Goal: Find specific page/section: Find specific page/section

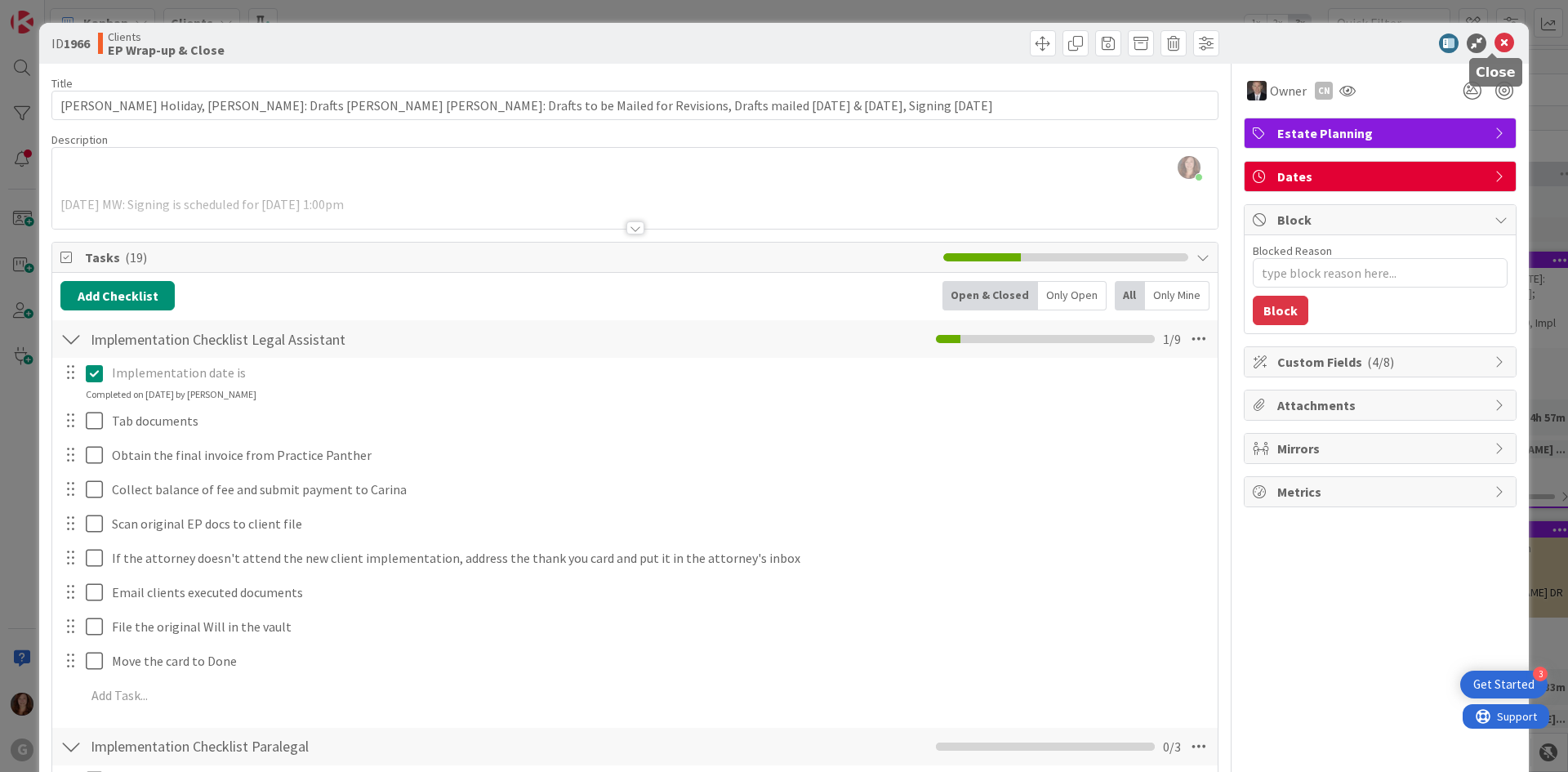
click at [1500, 42] on icon at bounding box center [1504, 43] width 20 height 20
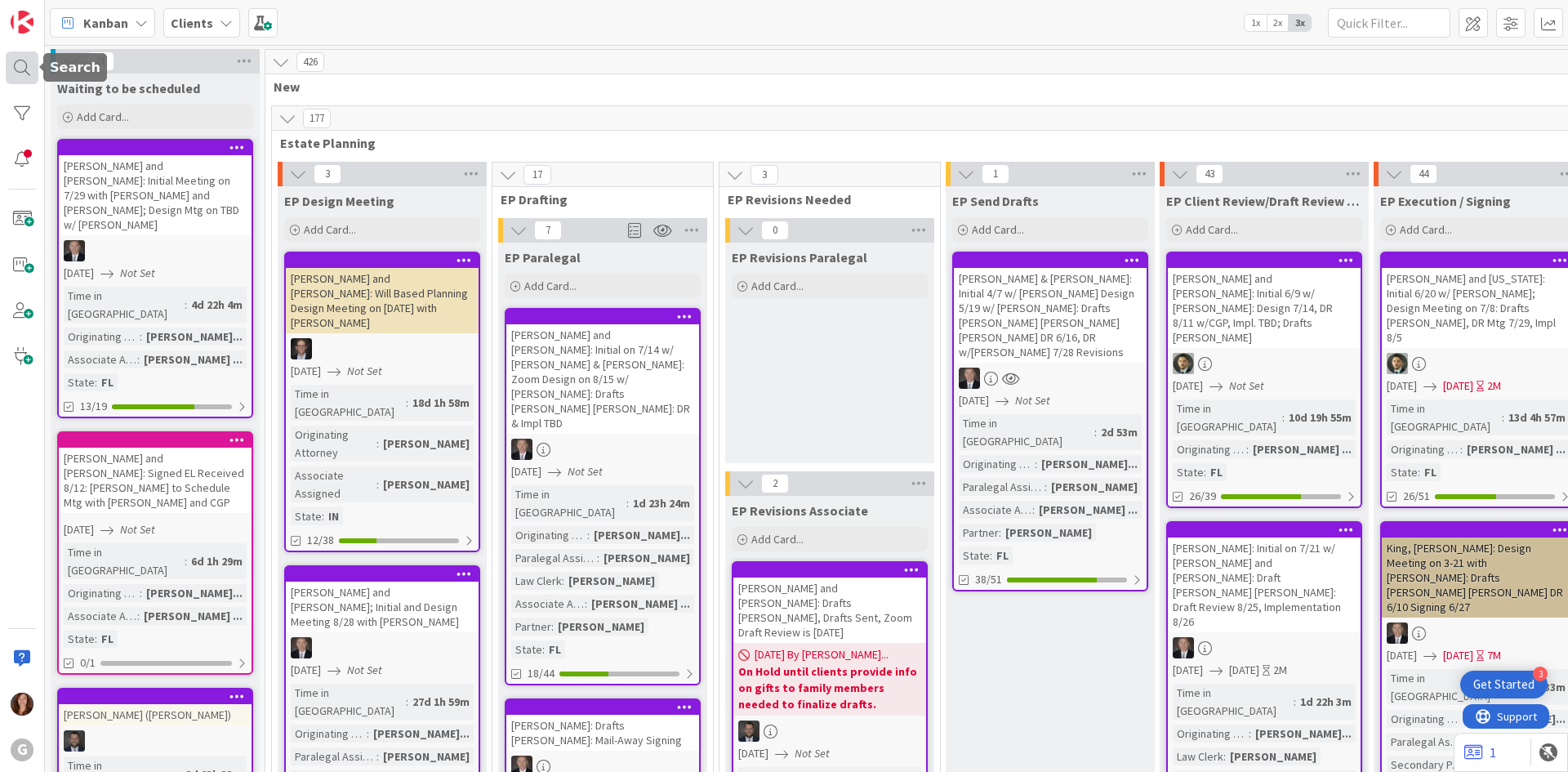
click at [19, 67] on div at bounding box center [22, 68] width 33 height 33
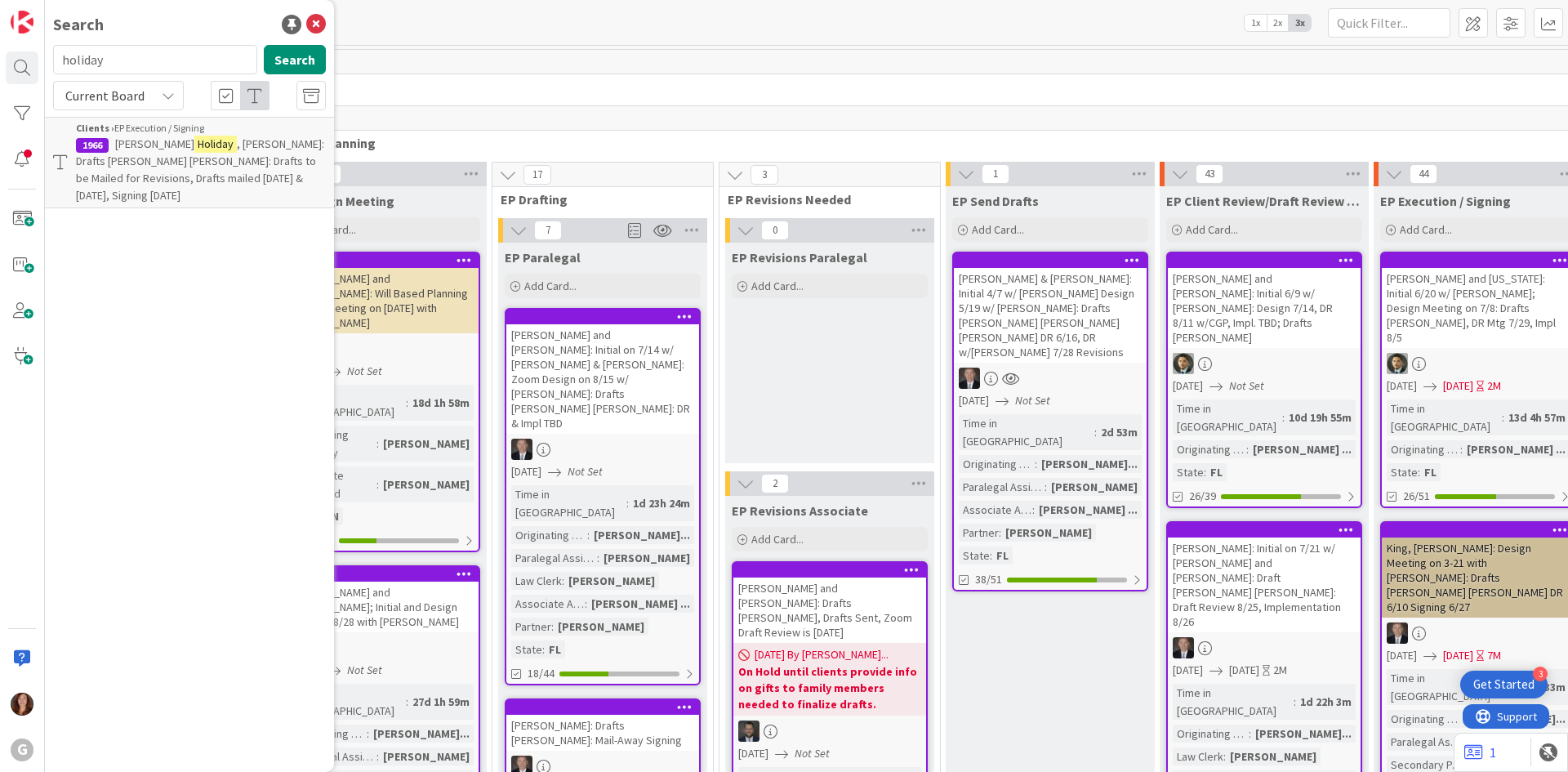
drag, startPoint x: 123, startPoint y: 62, endPoint x: 47, endPoint y: 51, distance: 76.8
click at [47, 51] on div "holiday Search" at bounding box center [190, 63] width 293 height 36
type input "[PERSON_NAME]"
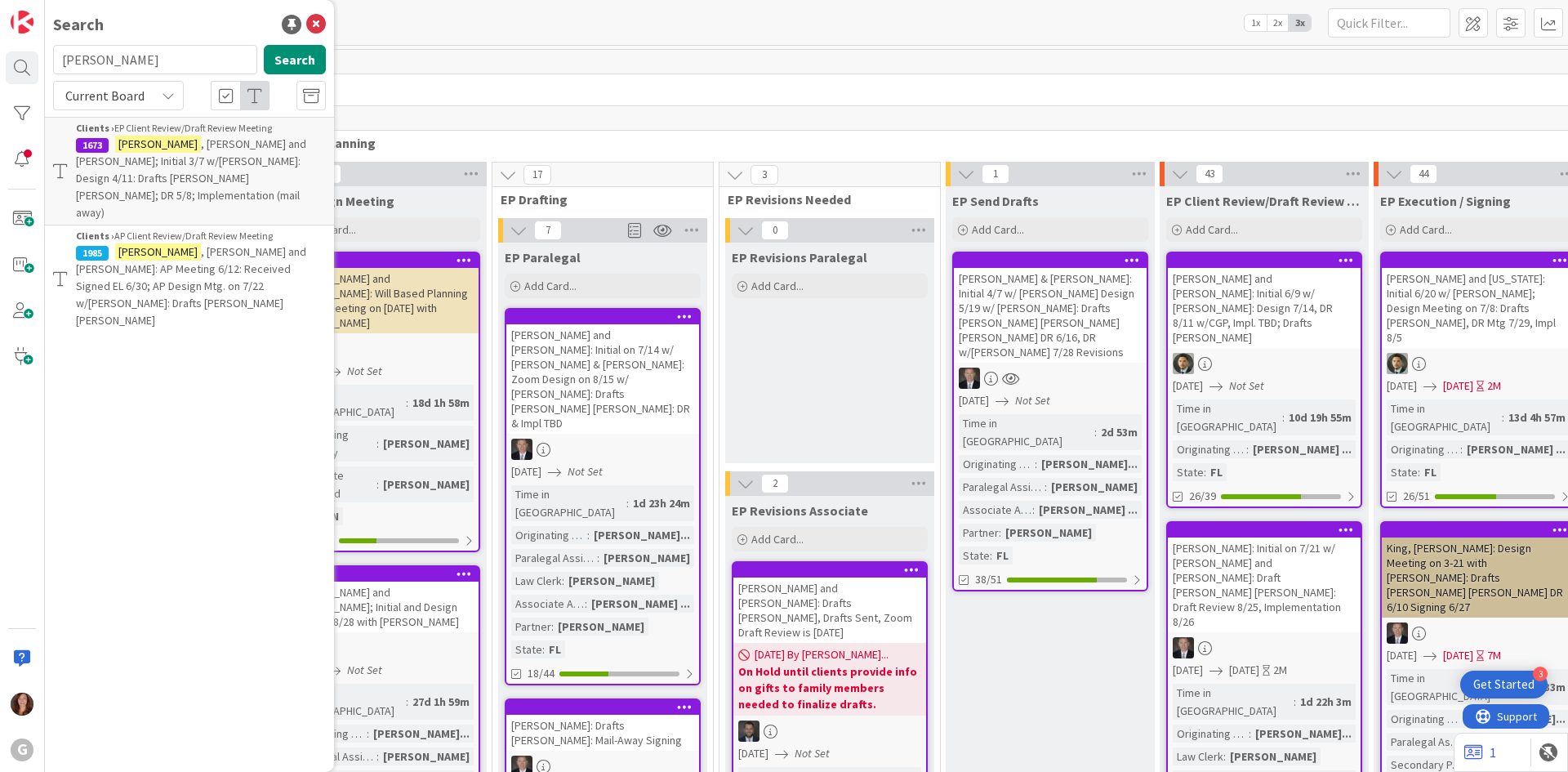
click at [261, 245] on span ", [PERSON_NAME] and [PERSON_NAME]: AP Meeting 6/12: Received Signed EL 6/30; AP…" at bounding box center [191, 286] width 231 height 83
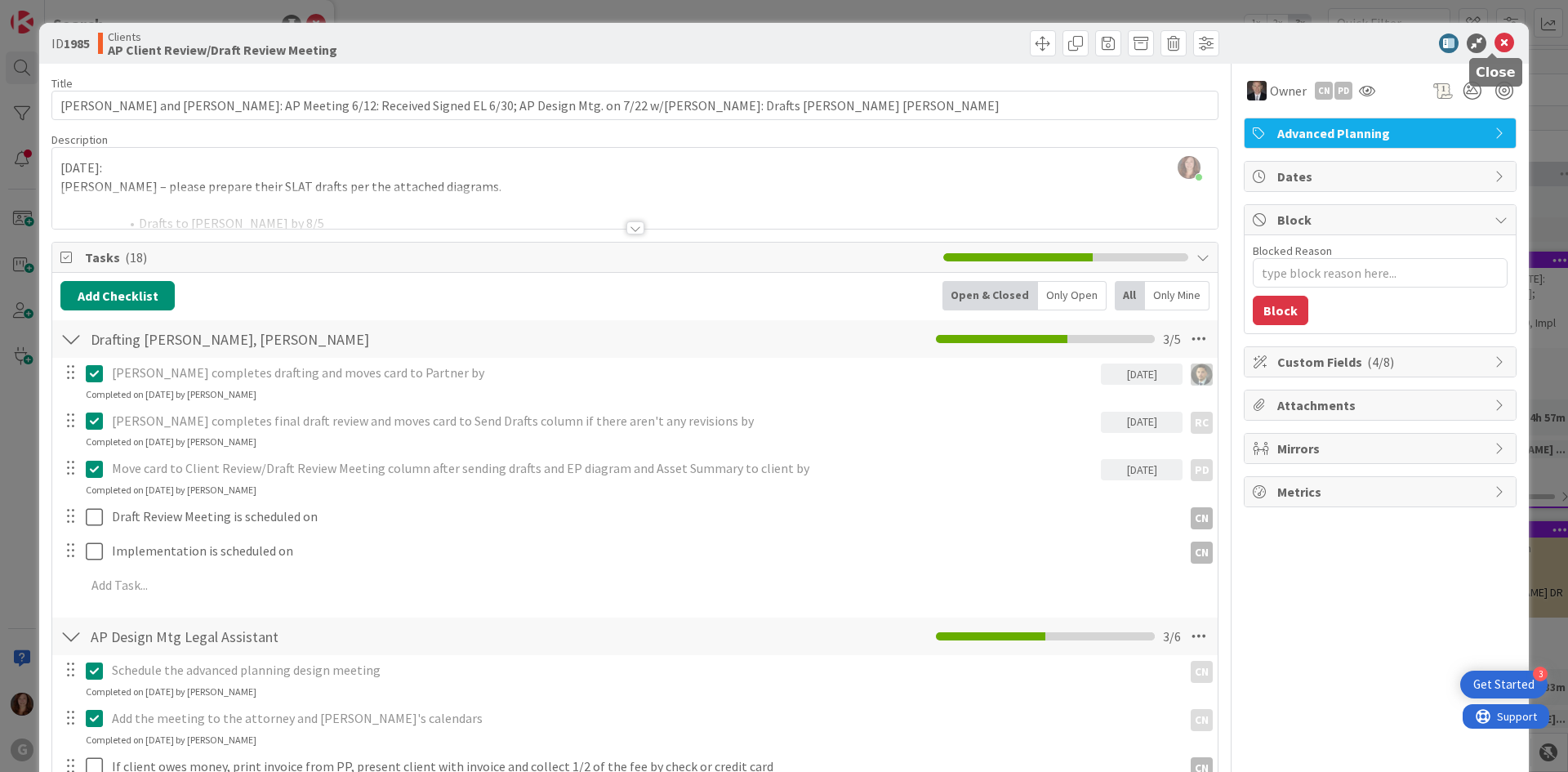
click at [1498, 38] on icon at bounding box center [1504, 43] width 20 height 20
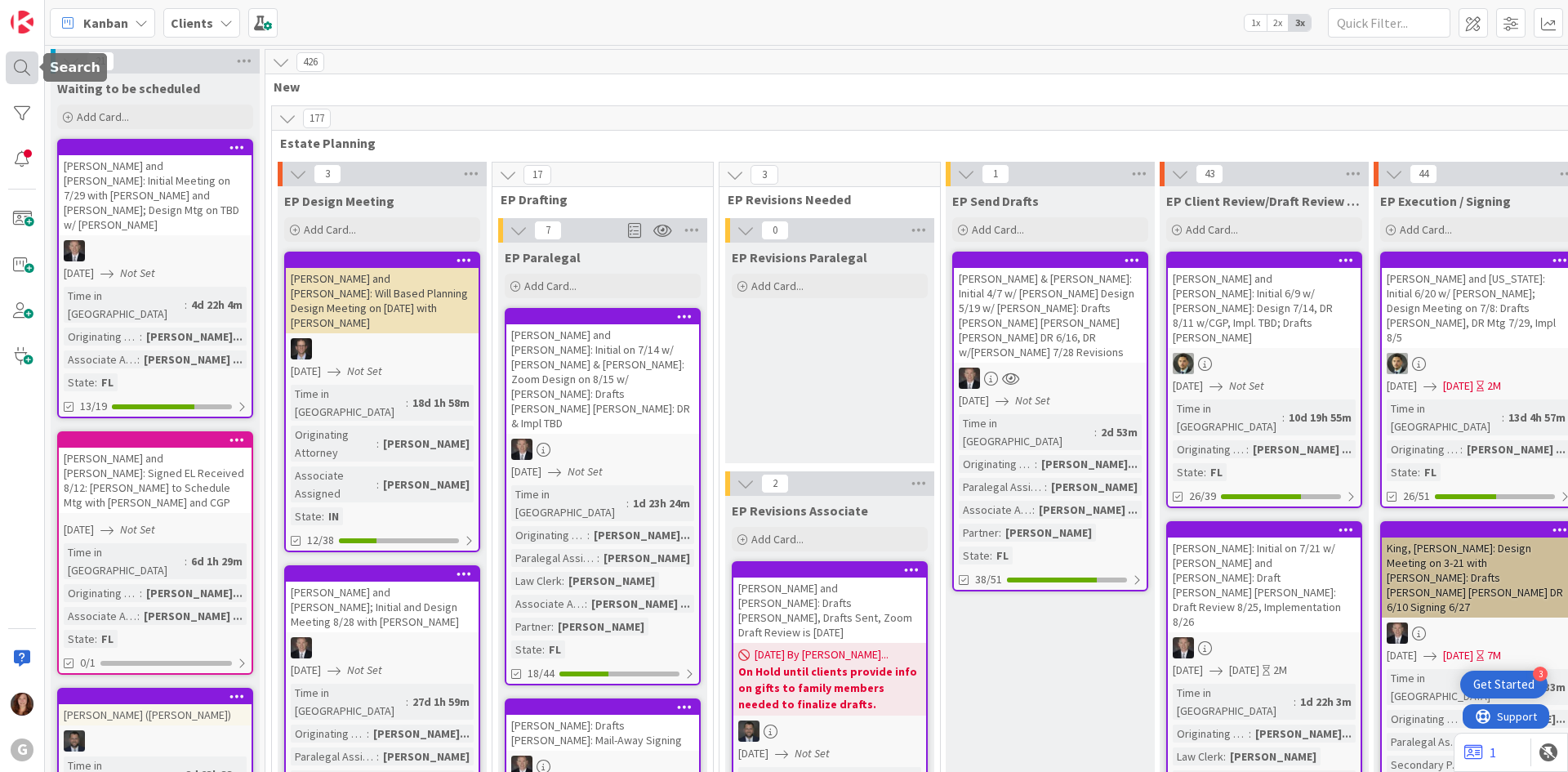
click at [20, 77] on div at bounding box center [22, 68] width 33 height 33
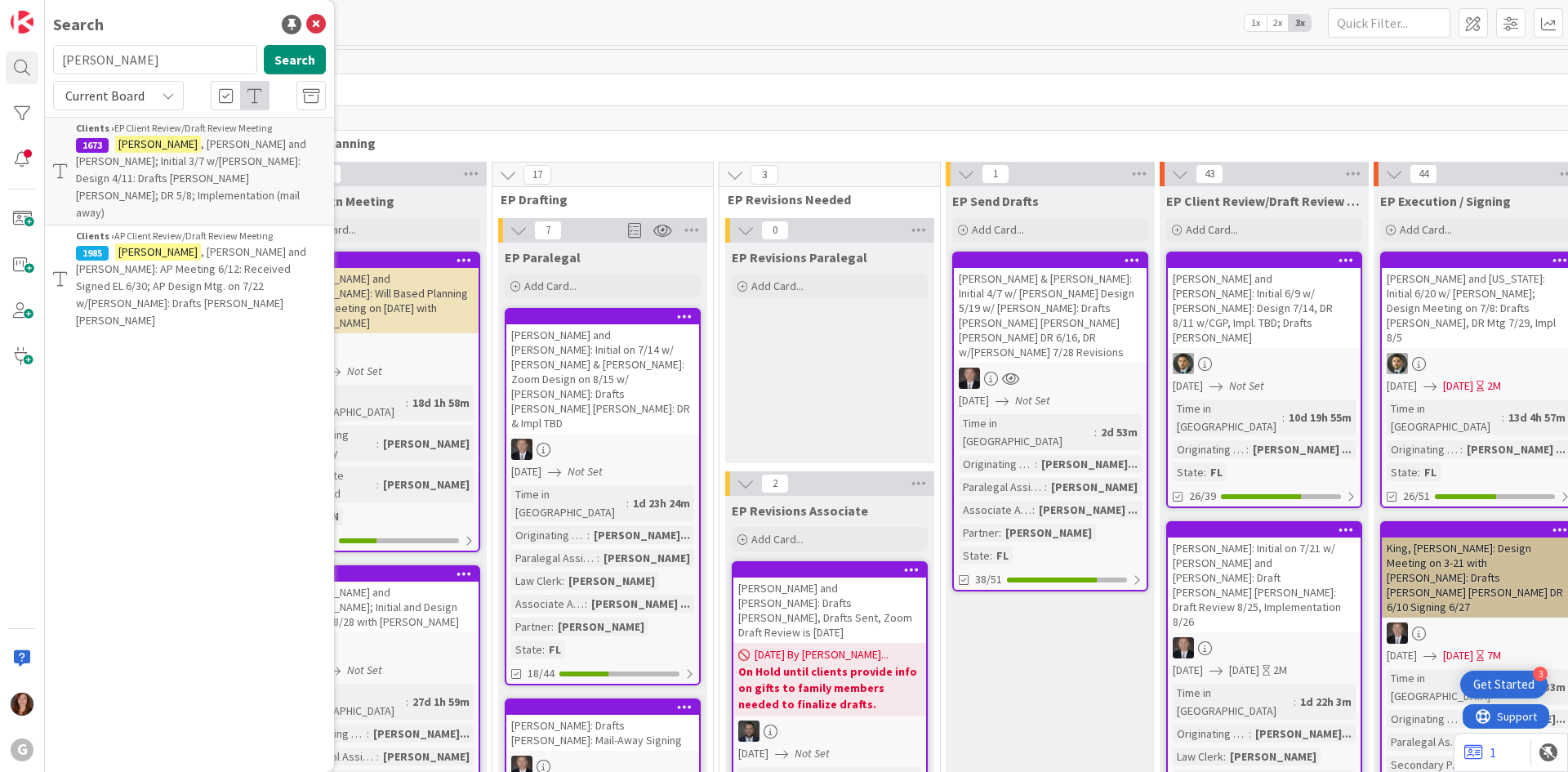
click at [141, 166] on span ", [PERSON_NAME] and [PERSON_NAME]; Initial 3/7 w/[PERSON_NAME]: Design 4/11: Dr…" at bounding box center [191, 178] width 231 height 83
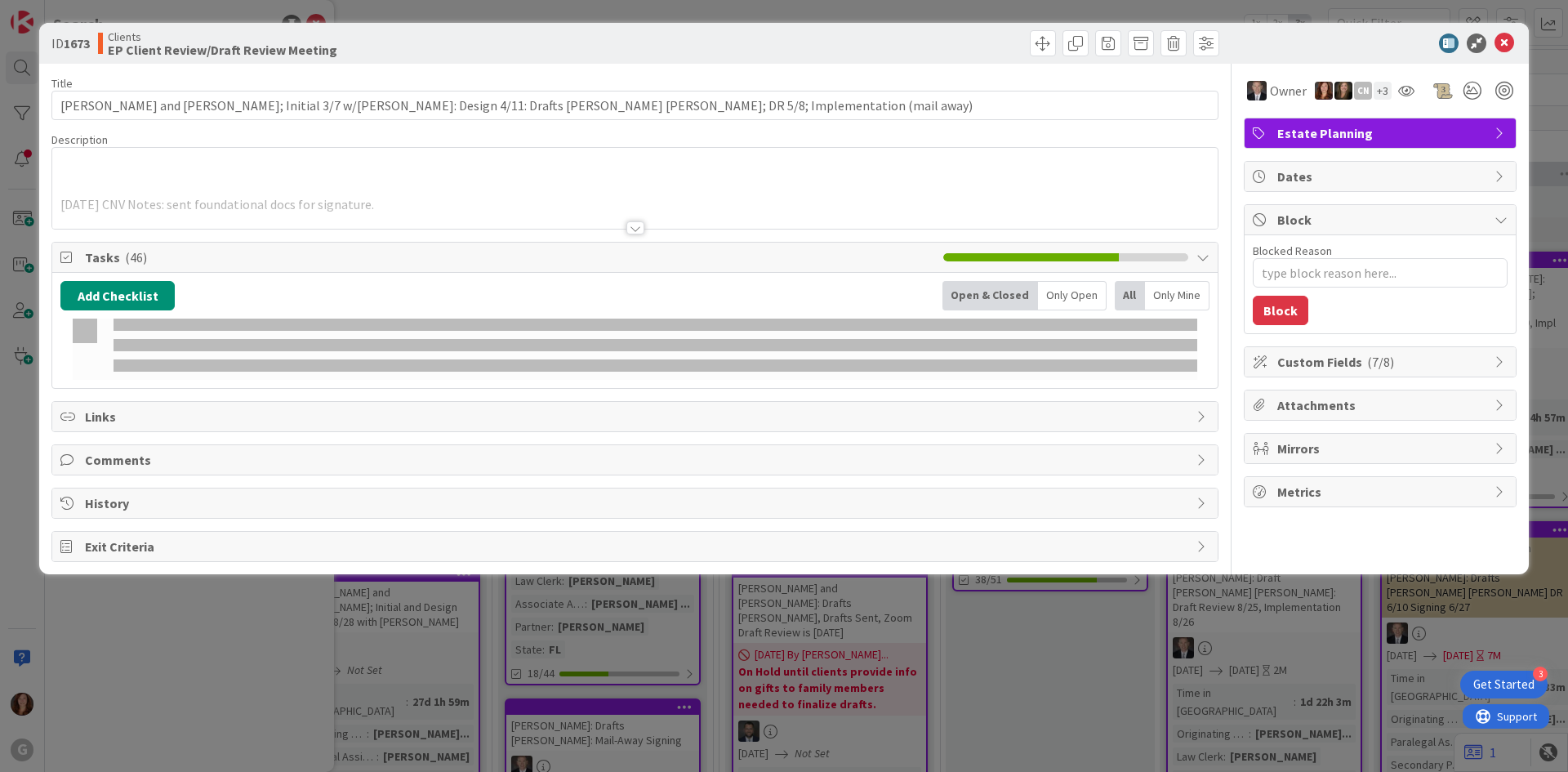
type textarea "x"
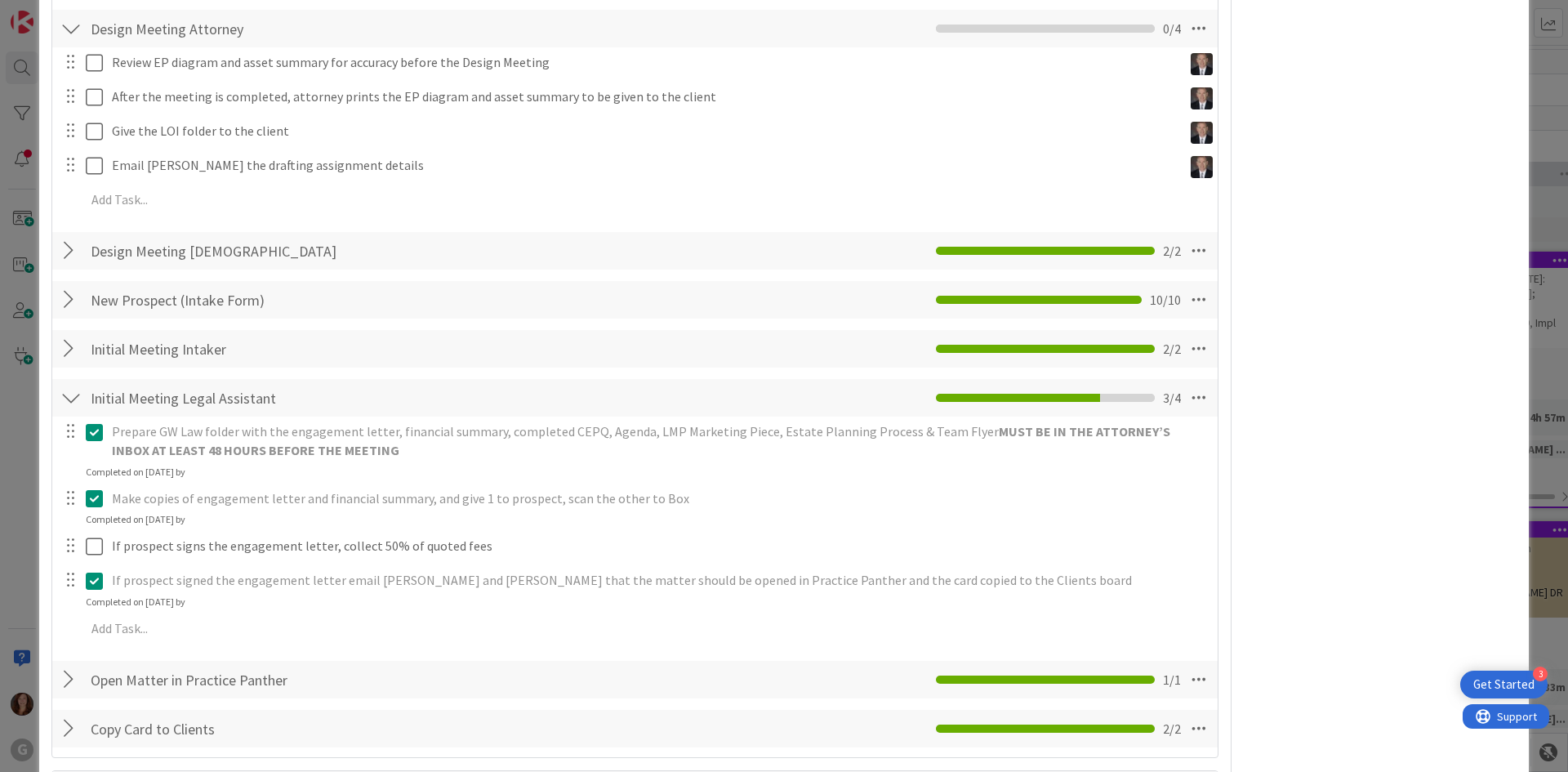
scroll to position [981, 0]
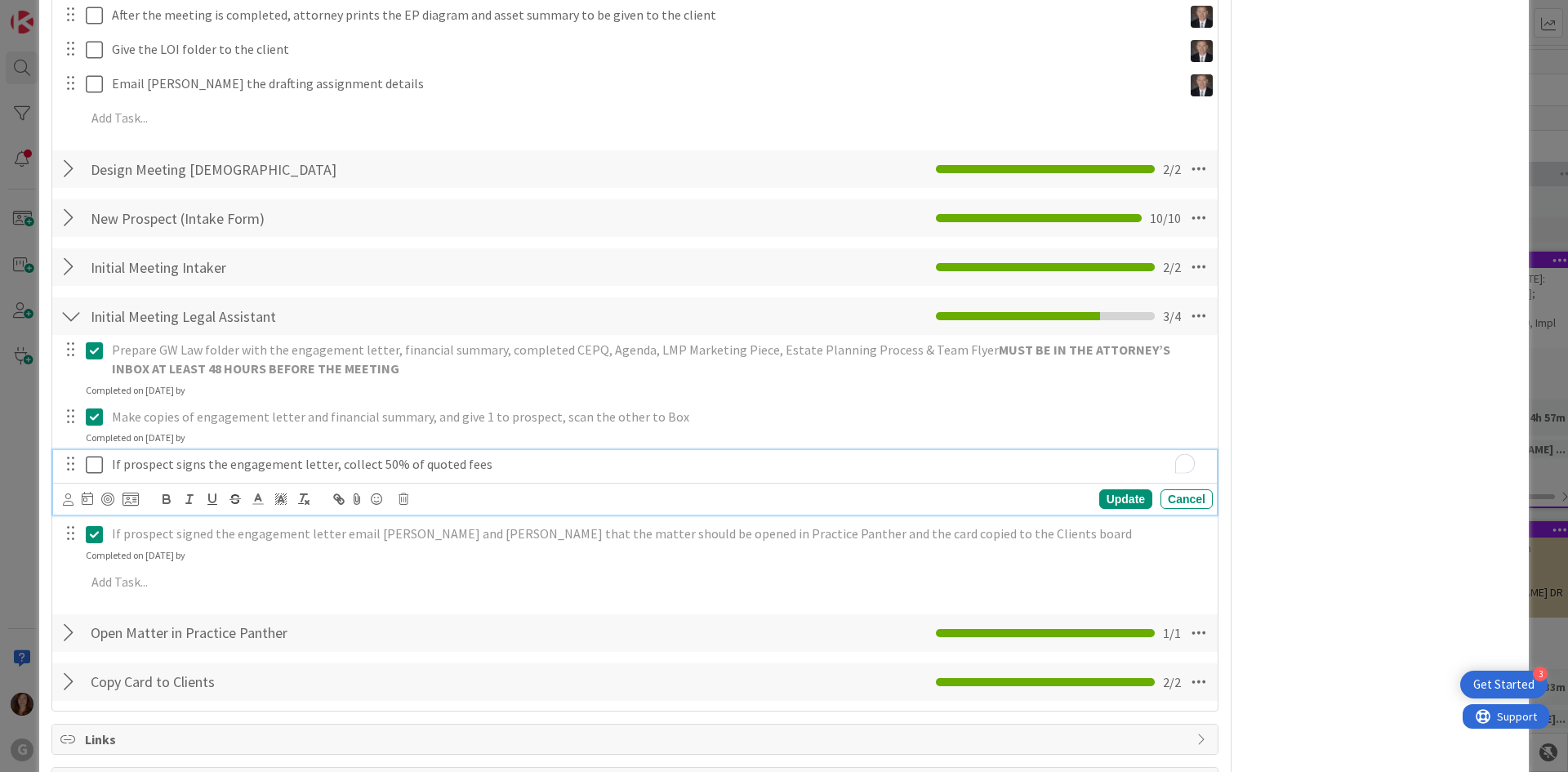
click at [351, 455] on p "If prospect signs the engagement letter, collect 50% of quoted fees" at bounding box center [659, 464] width 1094 height 19
click at [403, 475] on body "3 Get Started G Kanban Clients 1x 2x 3x 21 Waiting to be scheduled Add Card... …" at bounding box center [784, 386] width 1568 height 772
click at [403, 493] on icon at bounding box center [403, 499] width 10 height 11
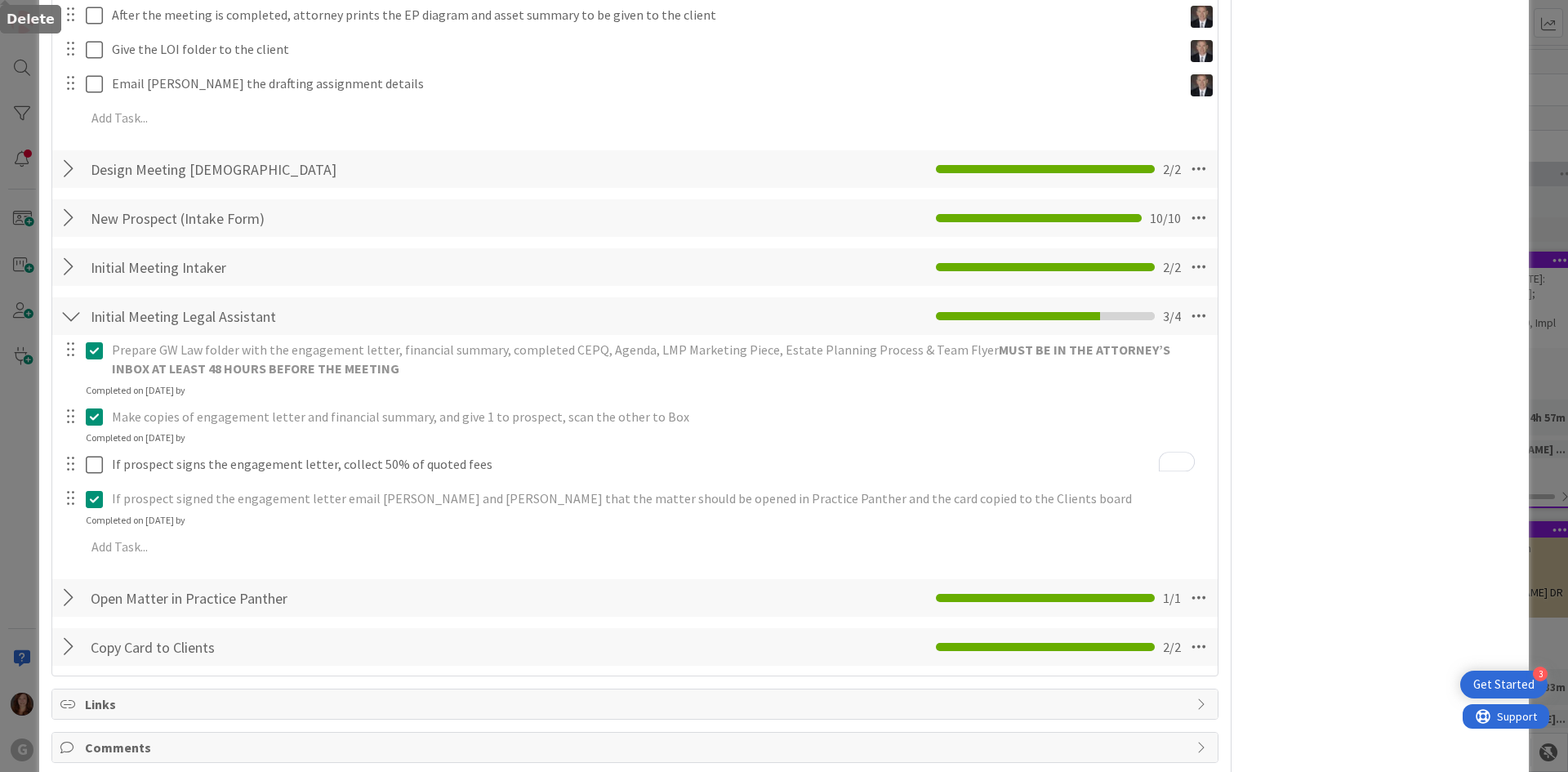
click at [446, 545] on div "Prepare GW Law folder with the engagement letter, financial summary, completed …" at bounding box center [634, 451] width 1149 height 233
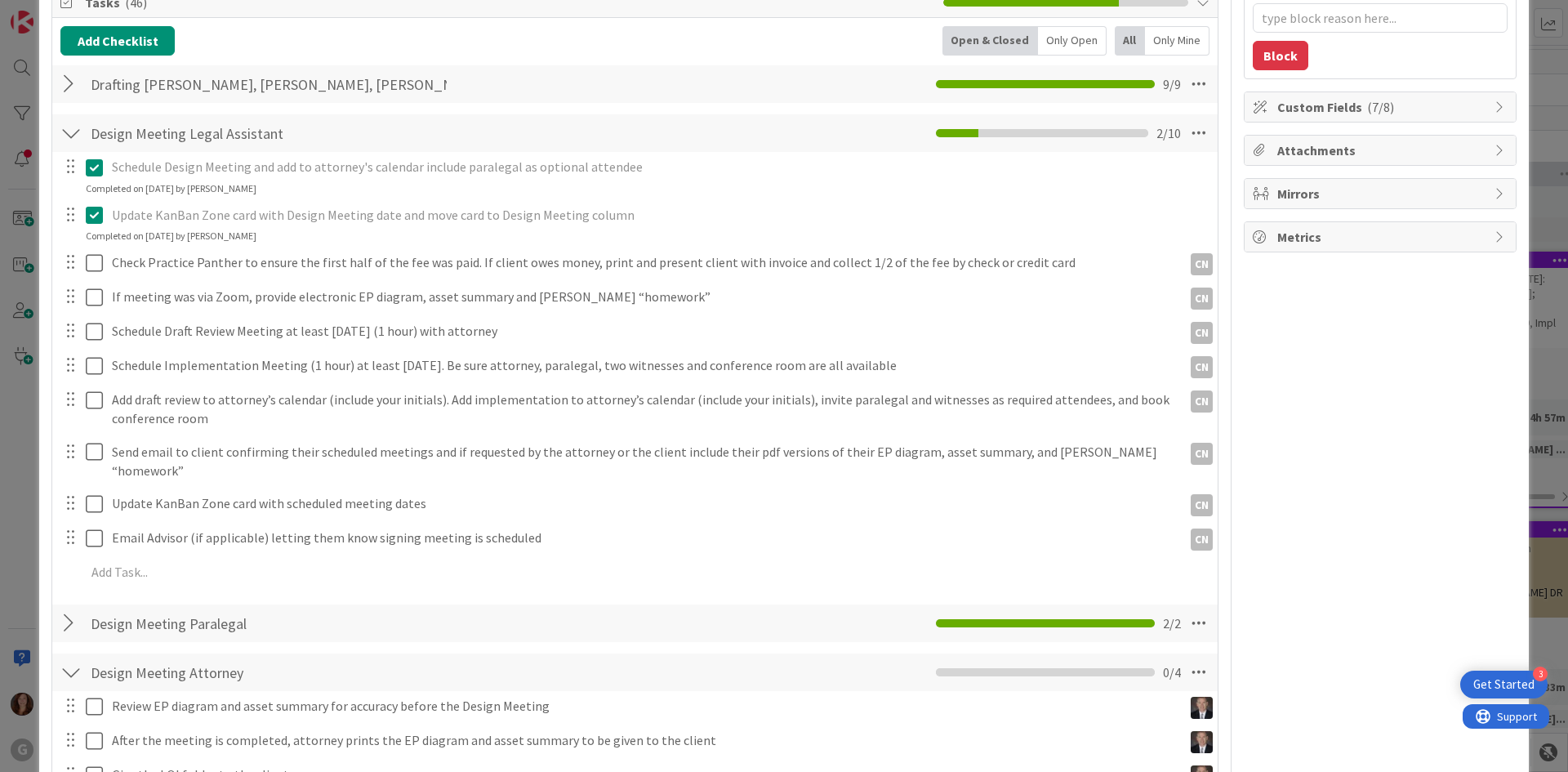
scroll to position [0, 0]
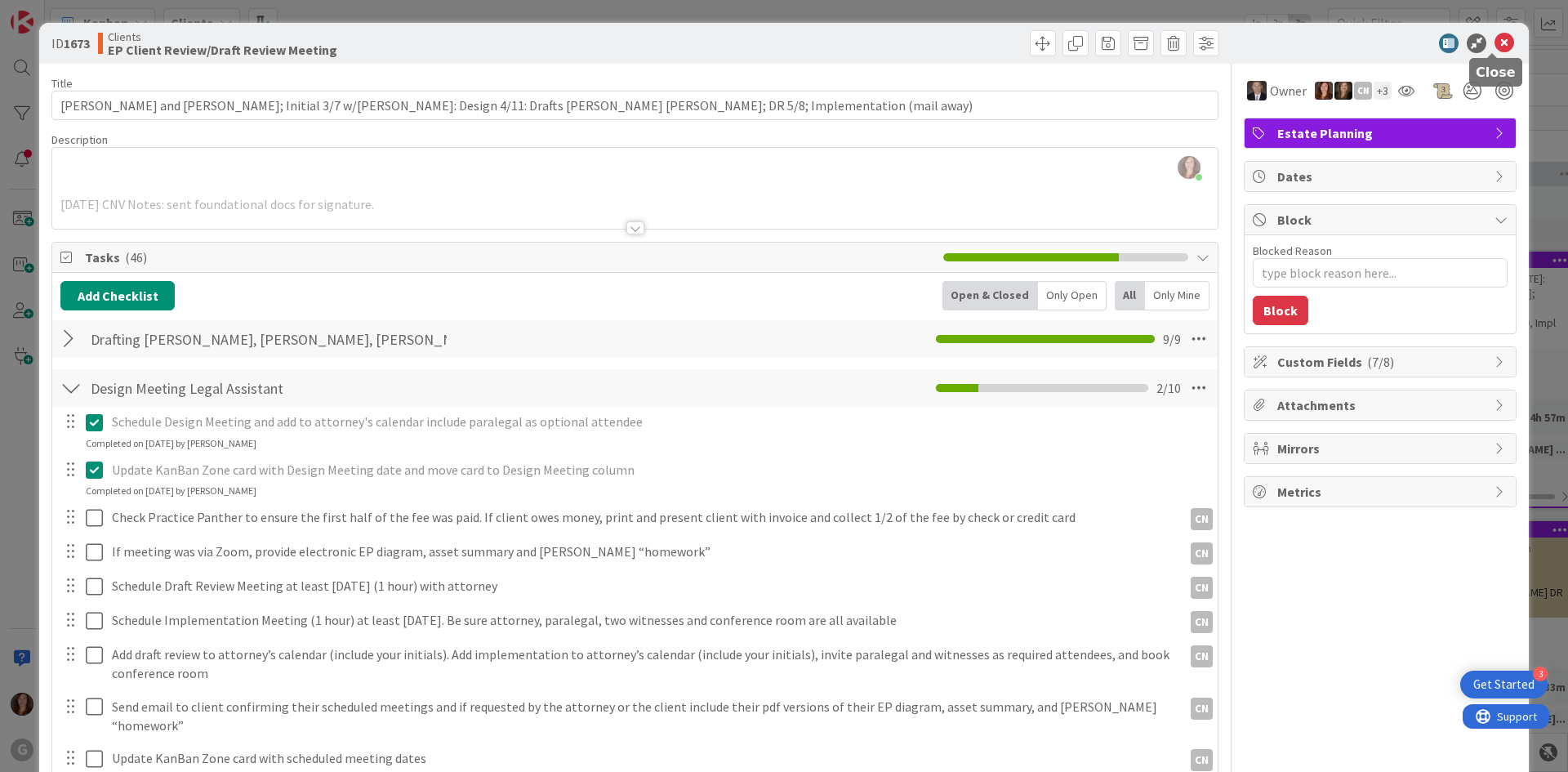
click at [1494, 43] on icon at bounding box center [1504, 43] width 20 height 20
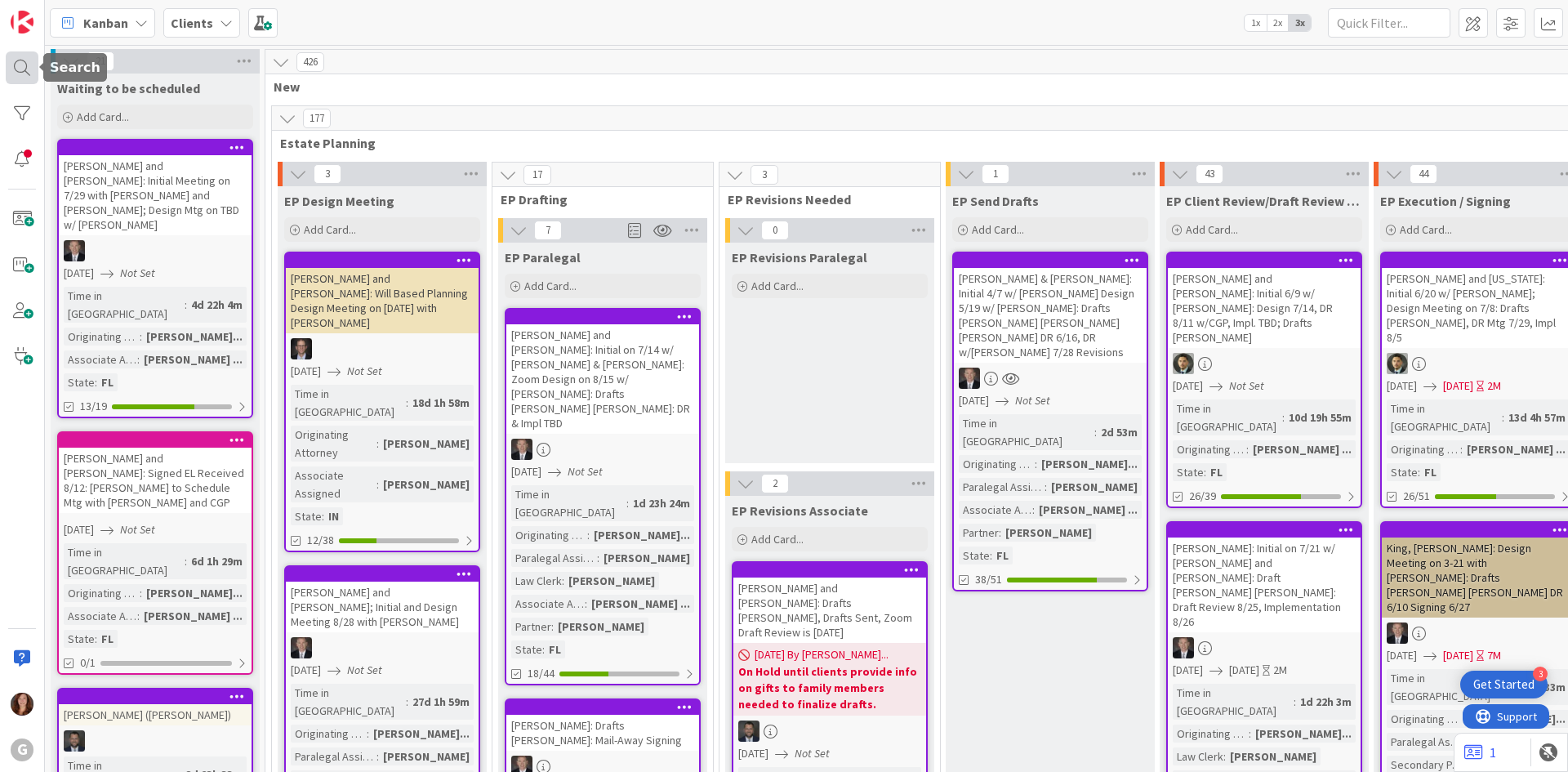
click at [31, 73] on div at bounding box center [22, 68] width 33 height 33
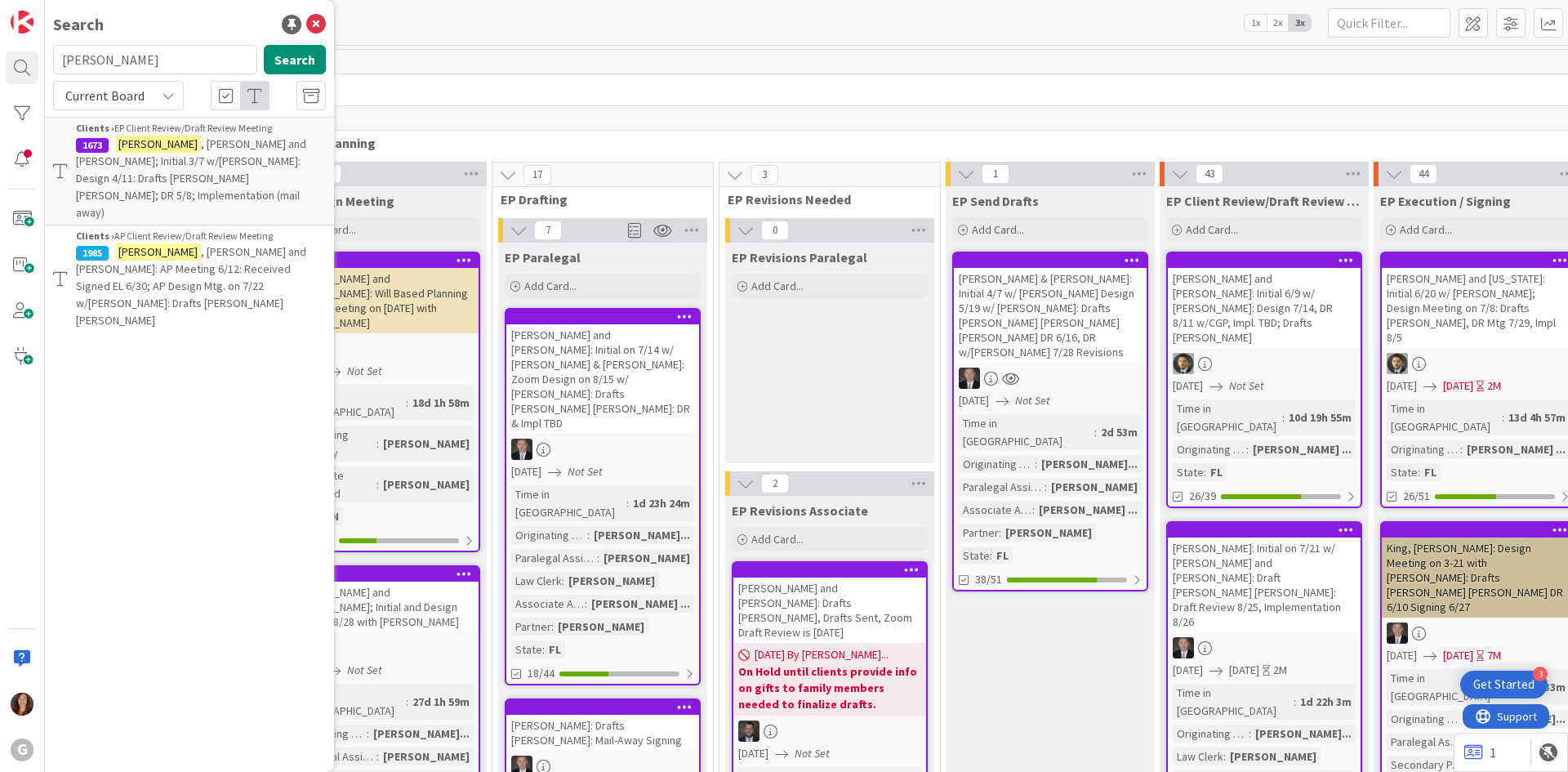
drag, startPoint x: 123, startPoint y: 67, endPoint x: 49, endPoint y: 50, distance: 75.9
click at [49, 50] on div "[PERSON_NAME] Search" at bounding box center [190, 63] width 293 height 36
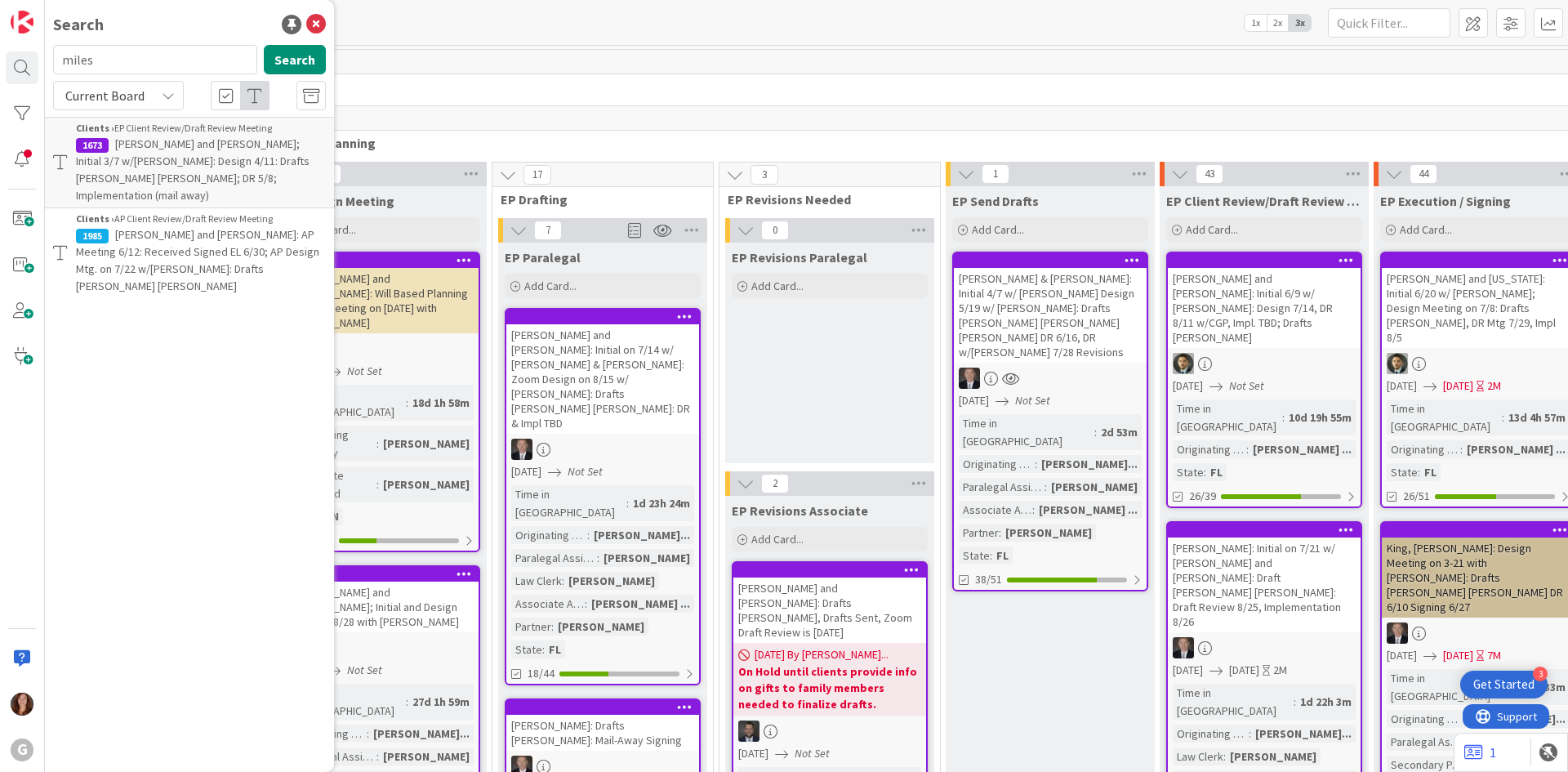
type input "miles"
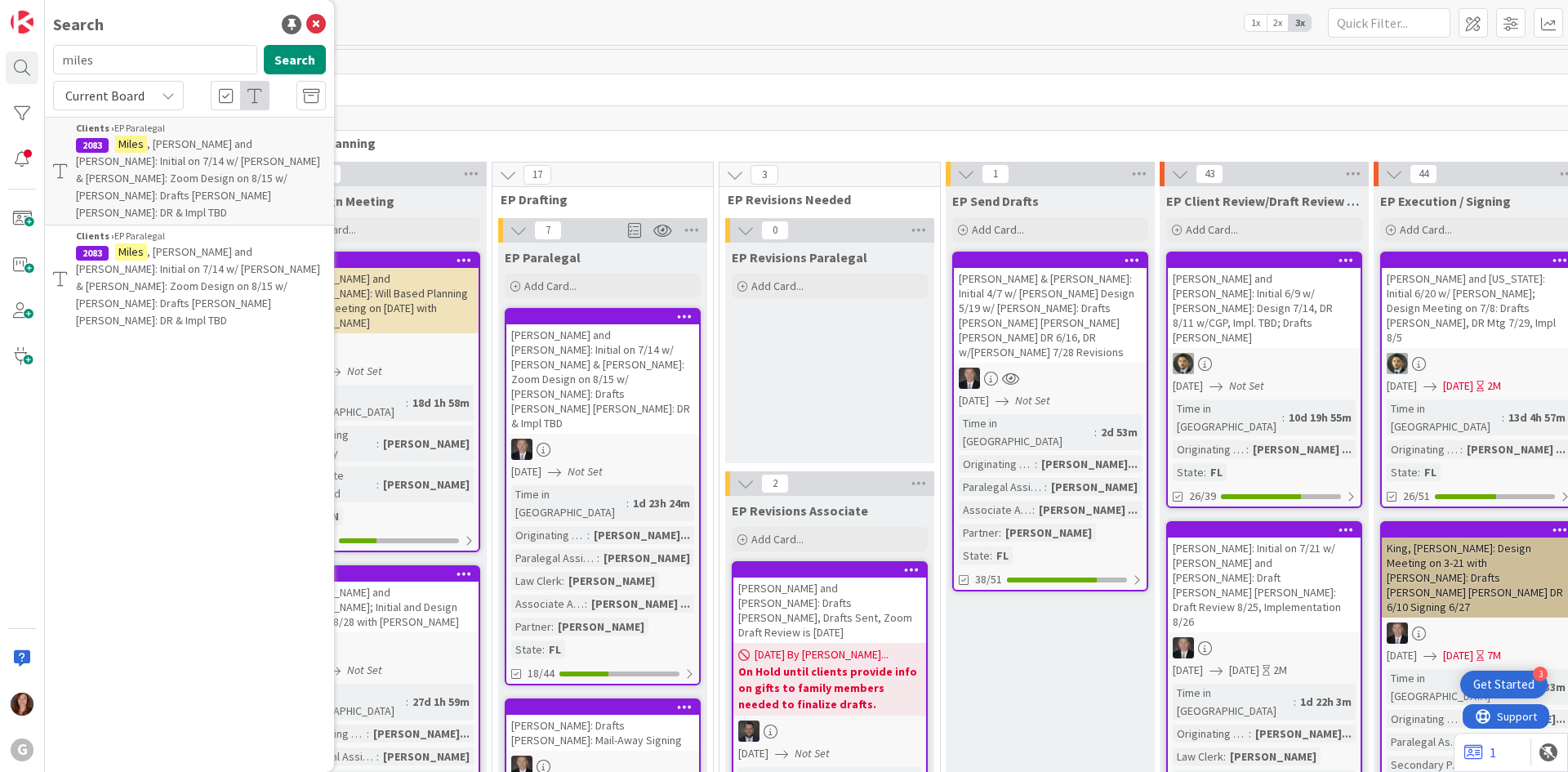
click at [213, 167] on span ", [PERSON_NAME] and [PERSON_NAME]: Initial on 7/14 w/ [PERSON_NAME] & [PERSON_N…" at bounding box center [198, 178] width 244 height 83
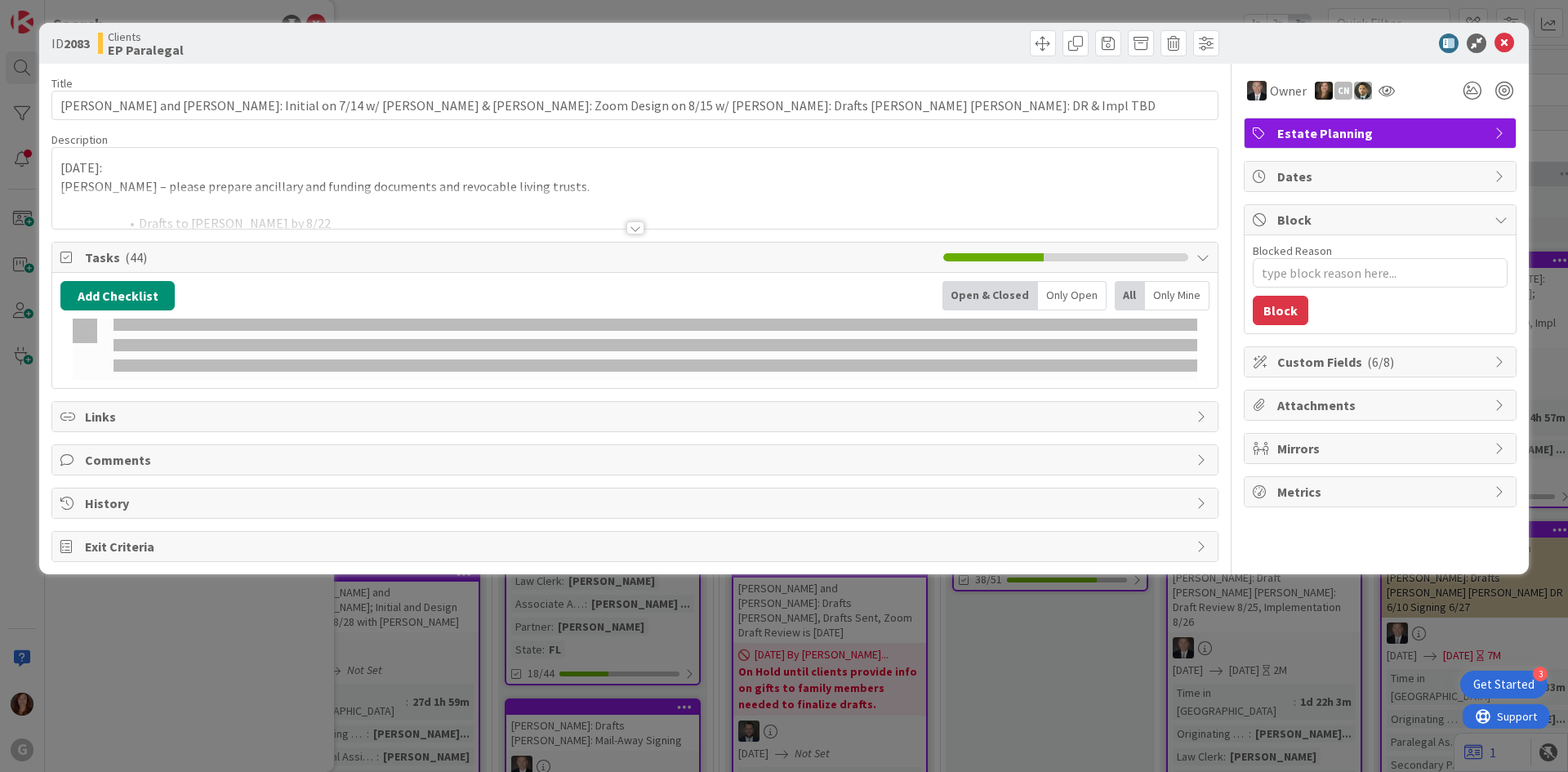
type textarea "x"
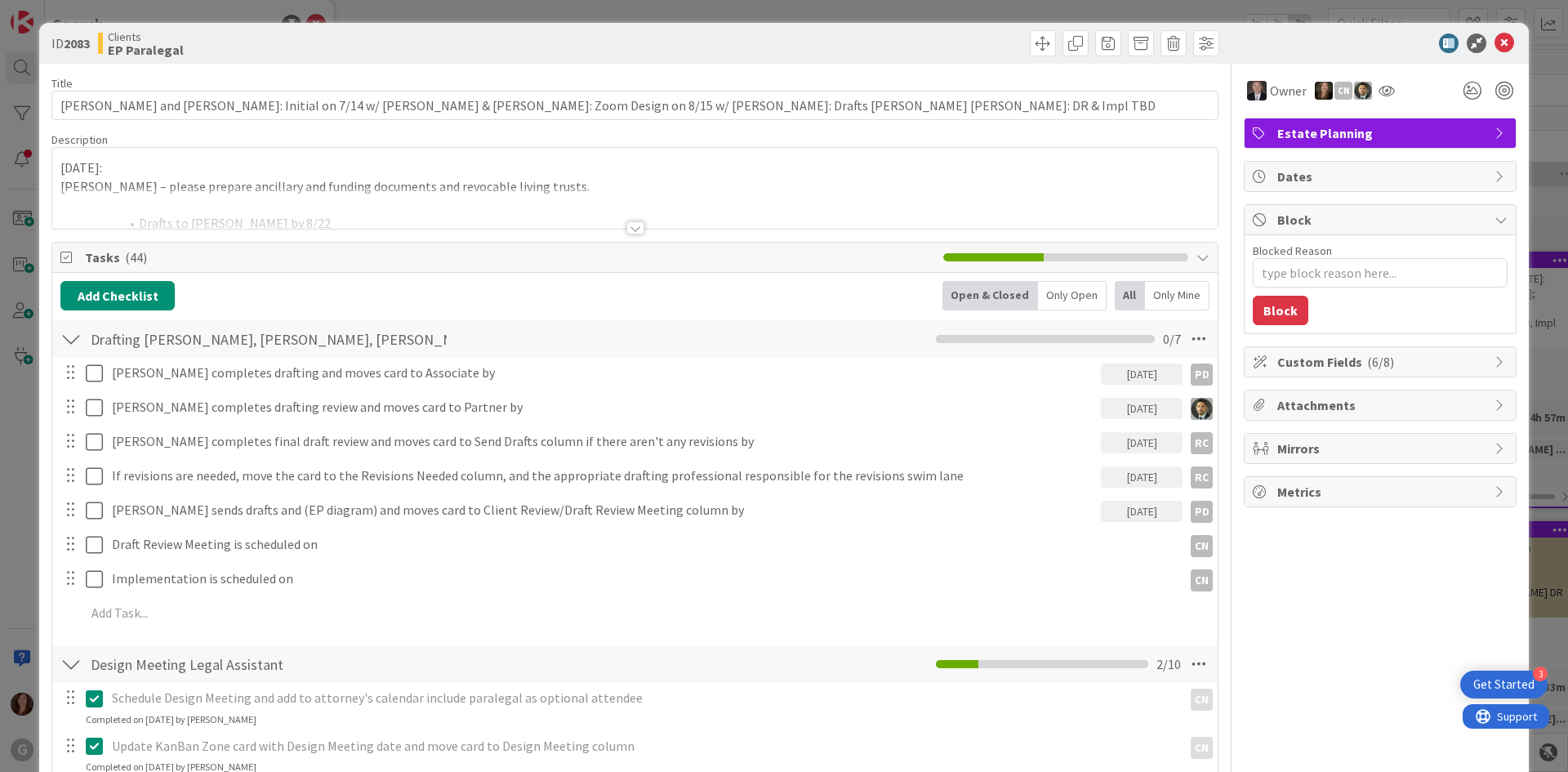
click at [263, 168] on div "[DATE]: [PERSON_NAME] – please prepare ancillary and funding documents and revo…" at bounding box center [634, 188] width 1165 height 81
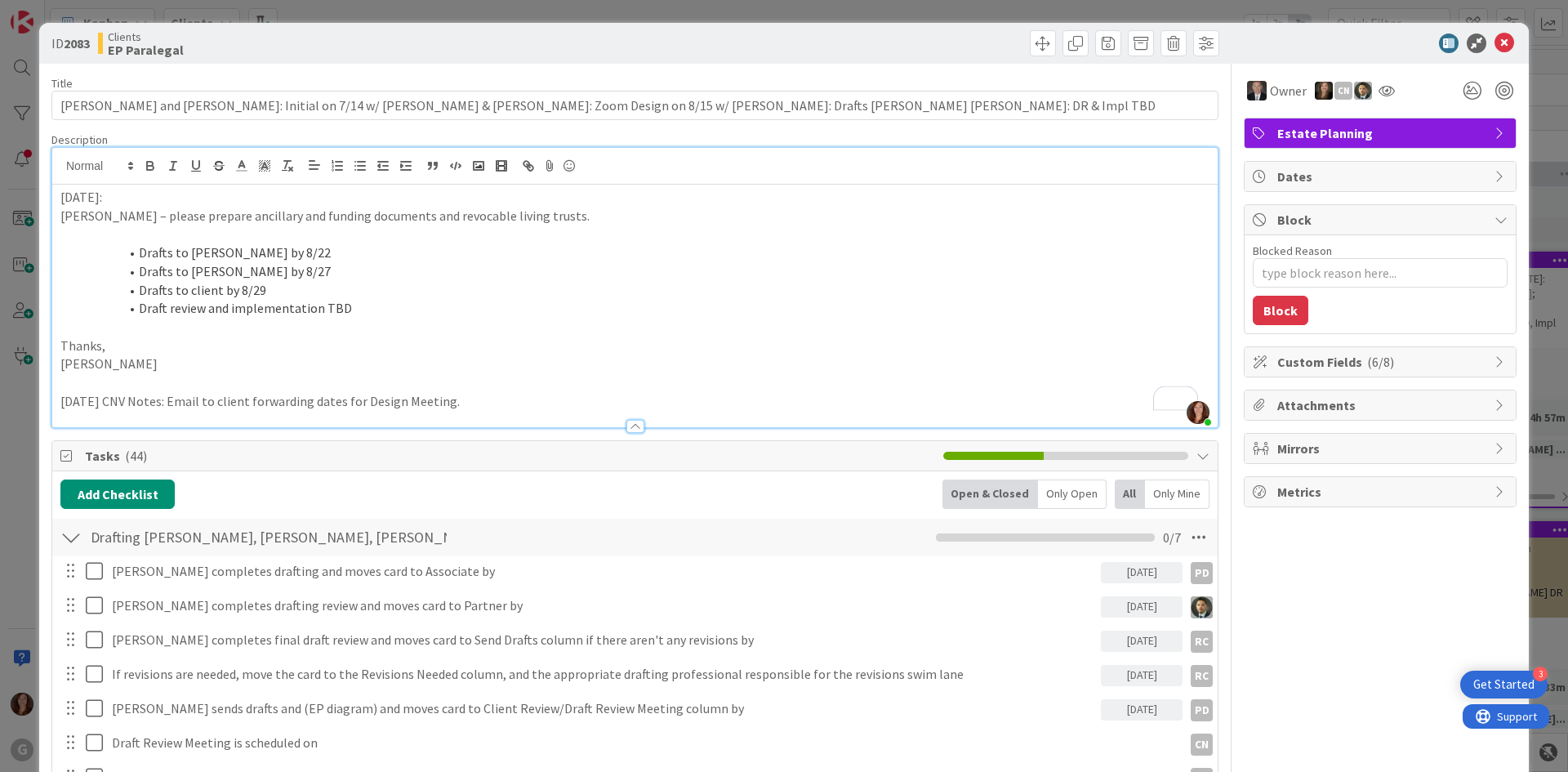
scroll to position [82, 0]
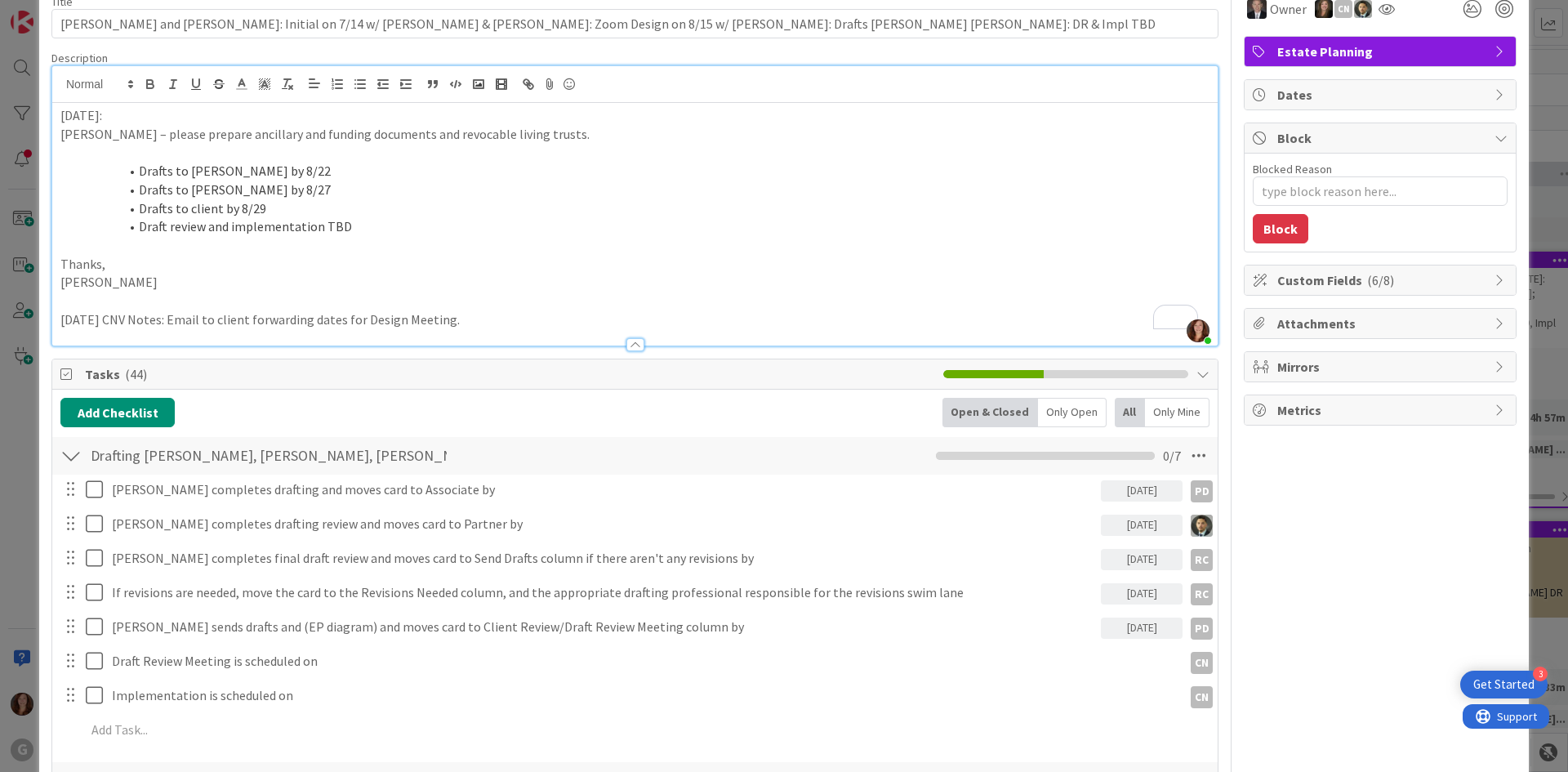
click at [388, 267] on p "Thanks," at bounding box center [634, 264] width 1149 height 19
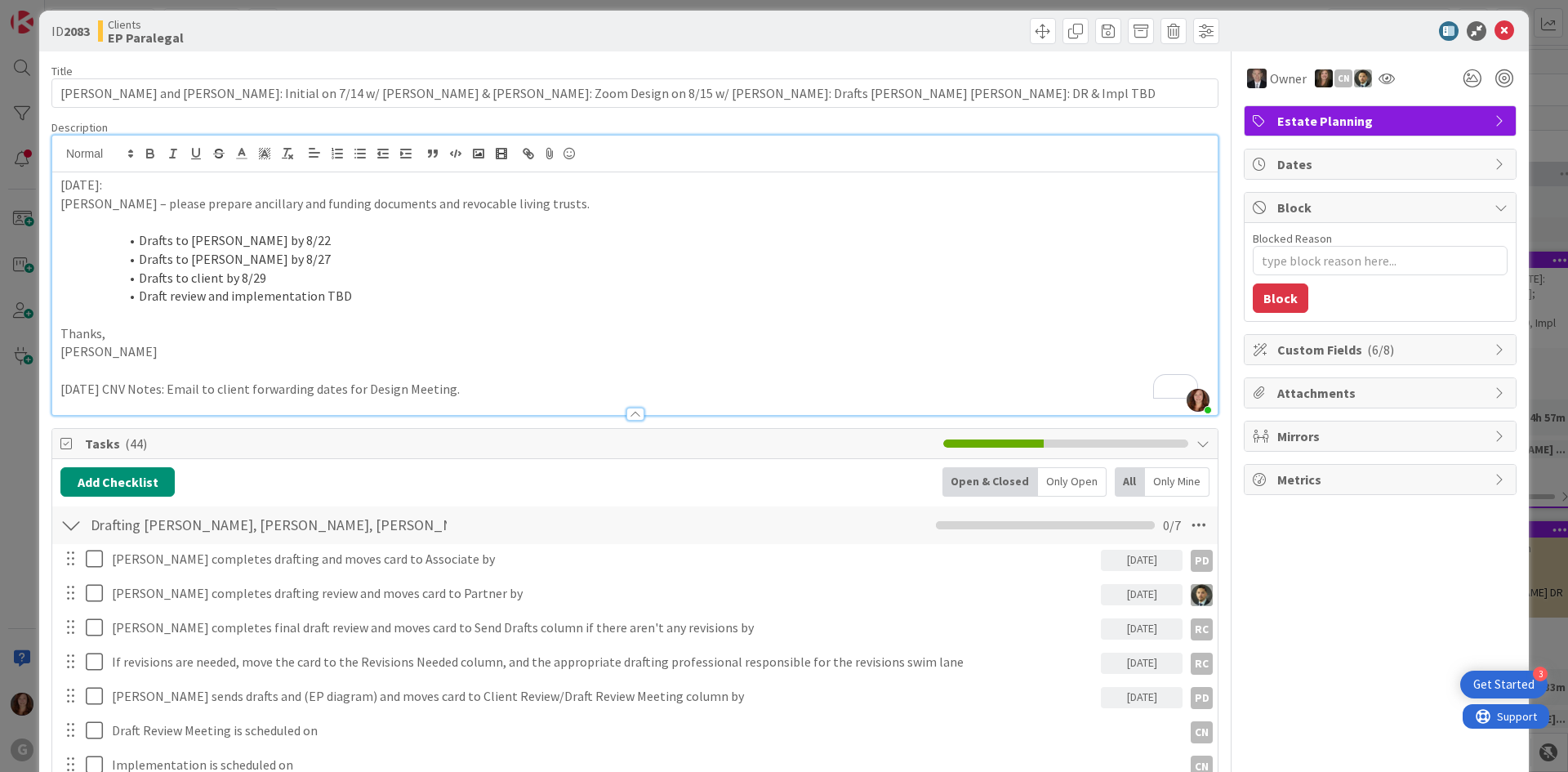
scroll to position [0, 0]
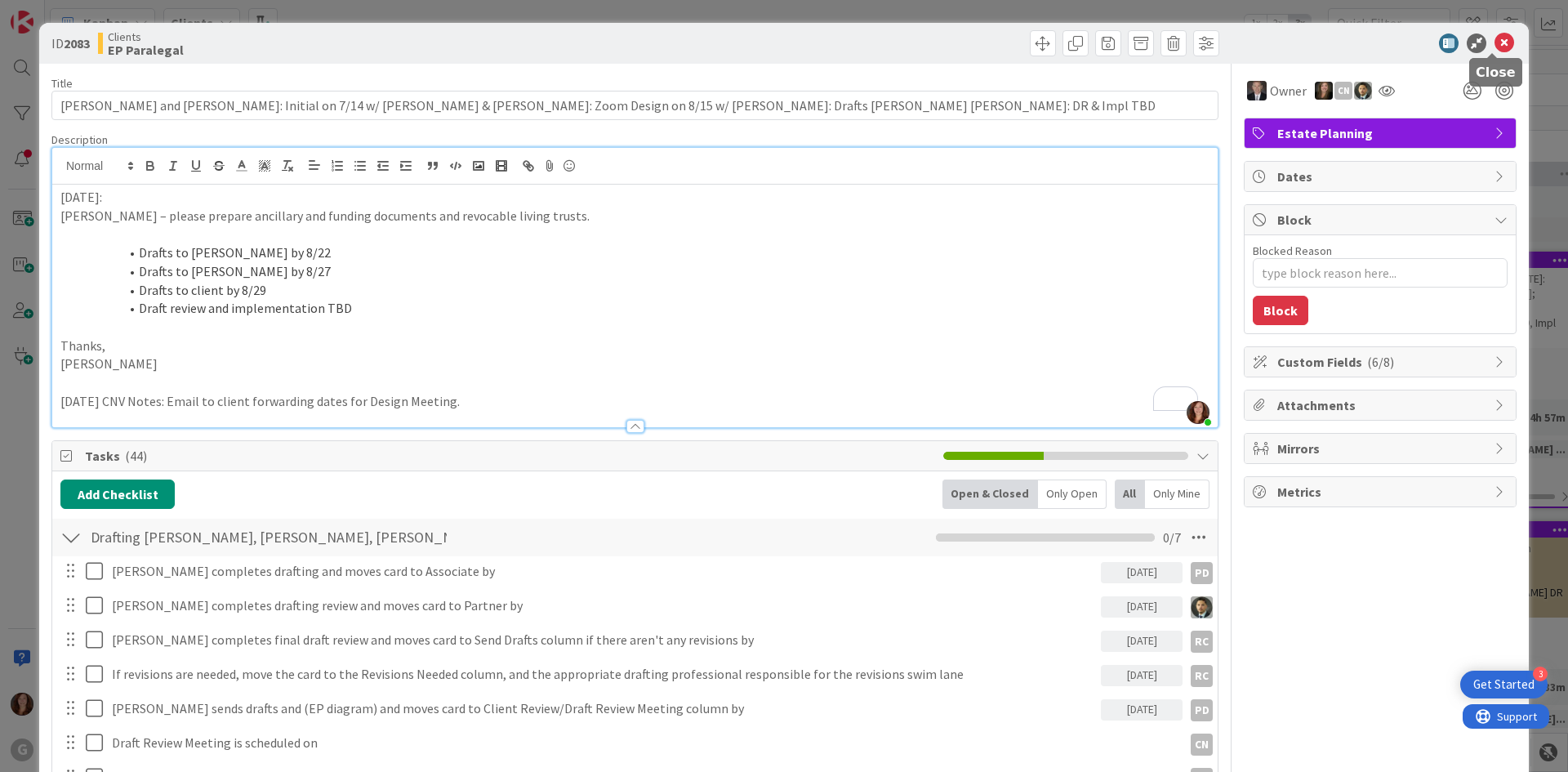
click at [1494, 39] on icon at bounding box center [1504, 43] width 20 height 20
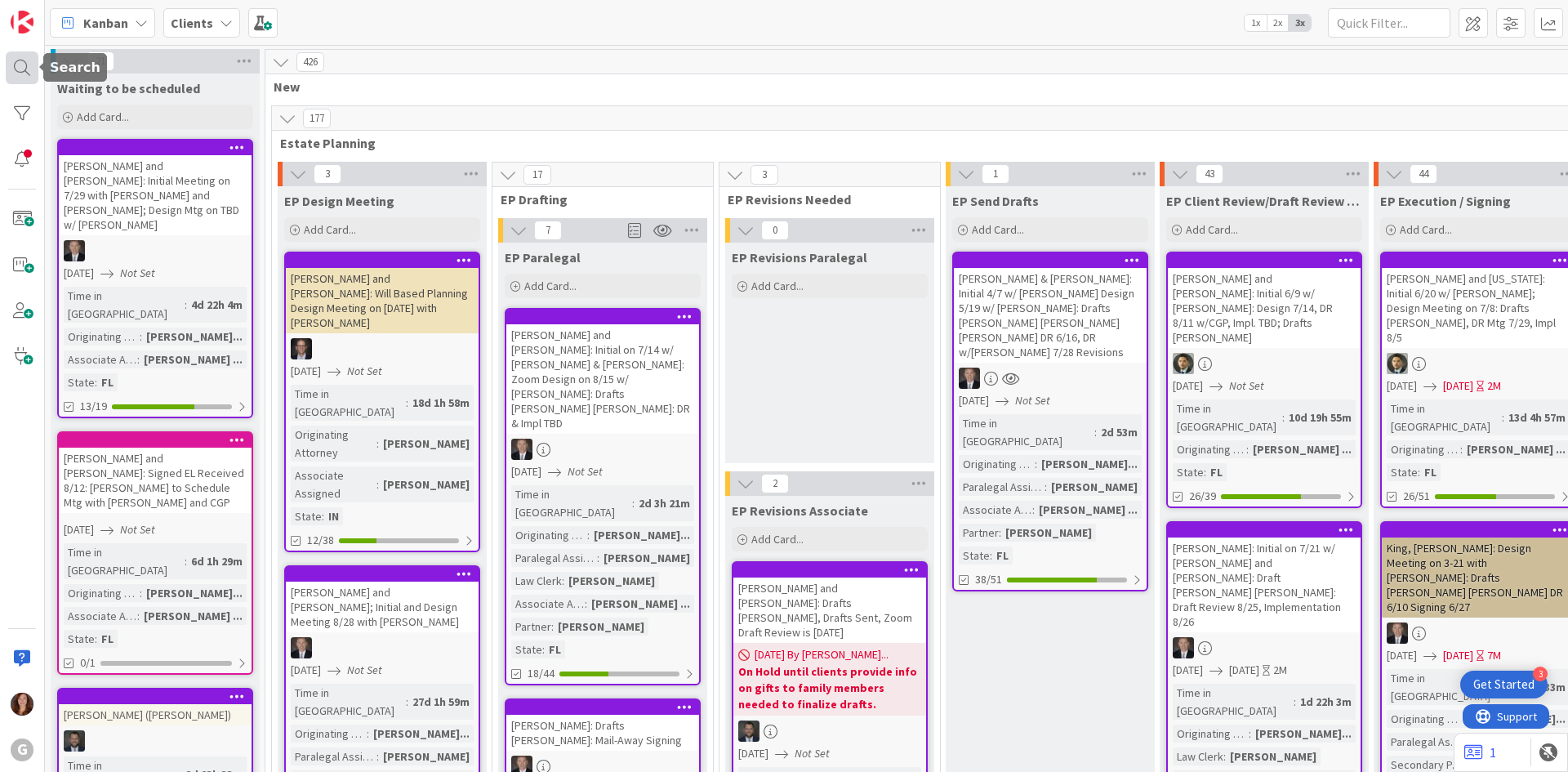
click at [25, 74] on div at bounding box center [22, 68] width 33 height 33
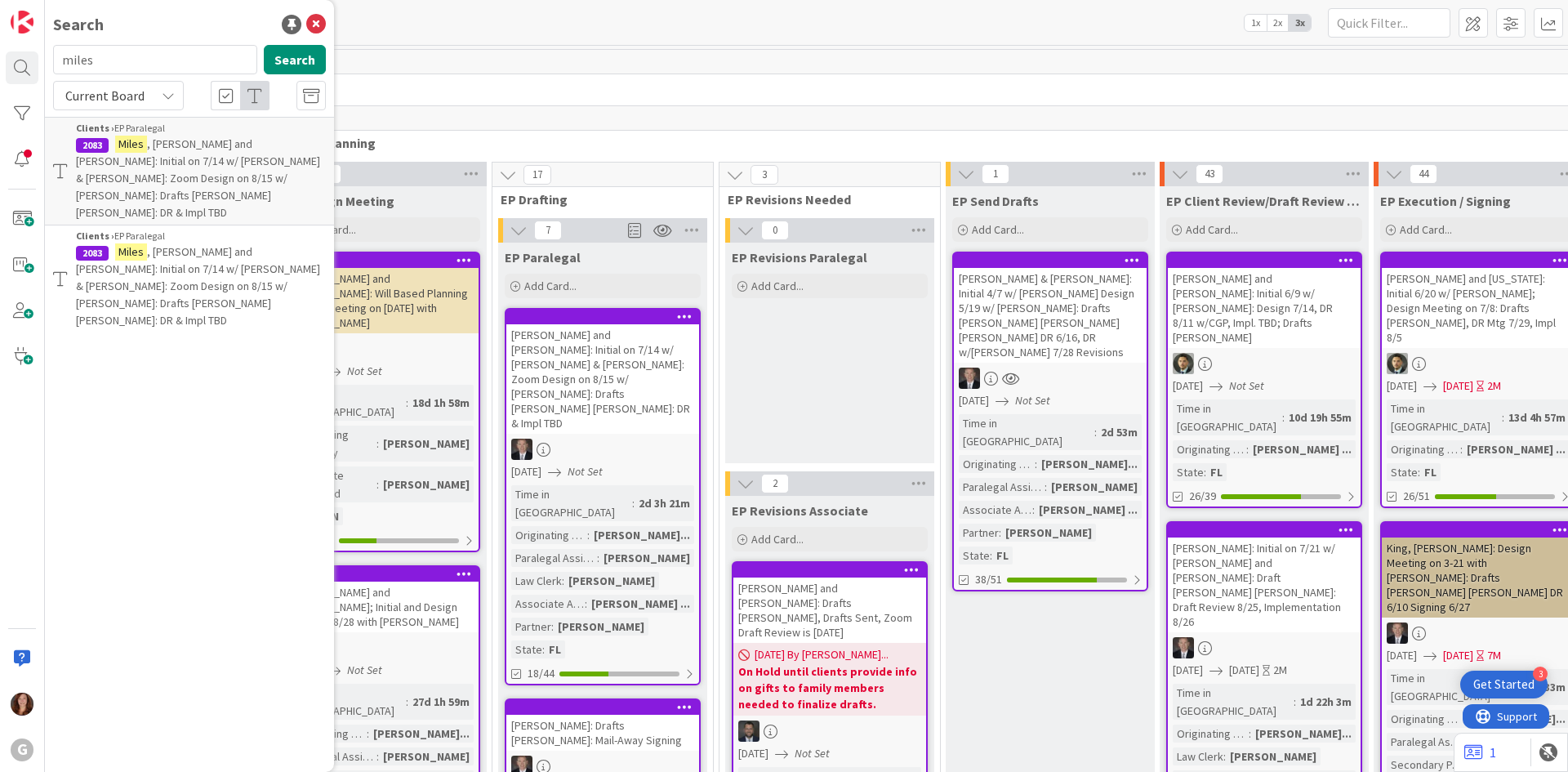
drag, startPoint x: 103, startPoint y: 65, endPoint x: 58, endPoint y: 53, distance: 46.6
click at [58, 53] on input "miles" at bounding box center [155, 60] width 204 height 29
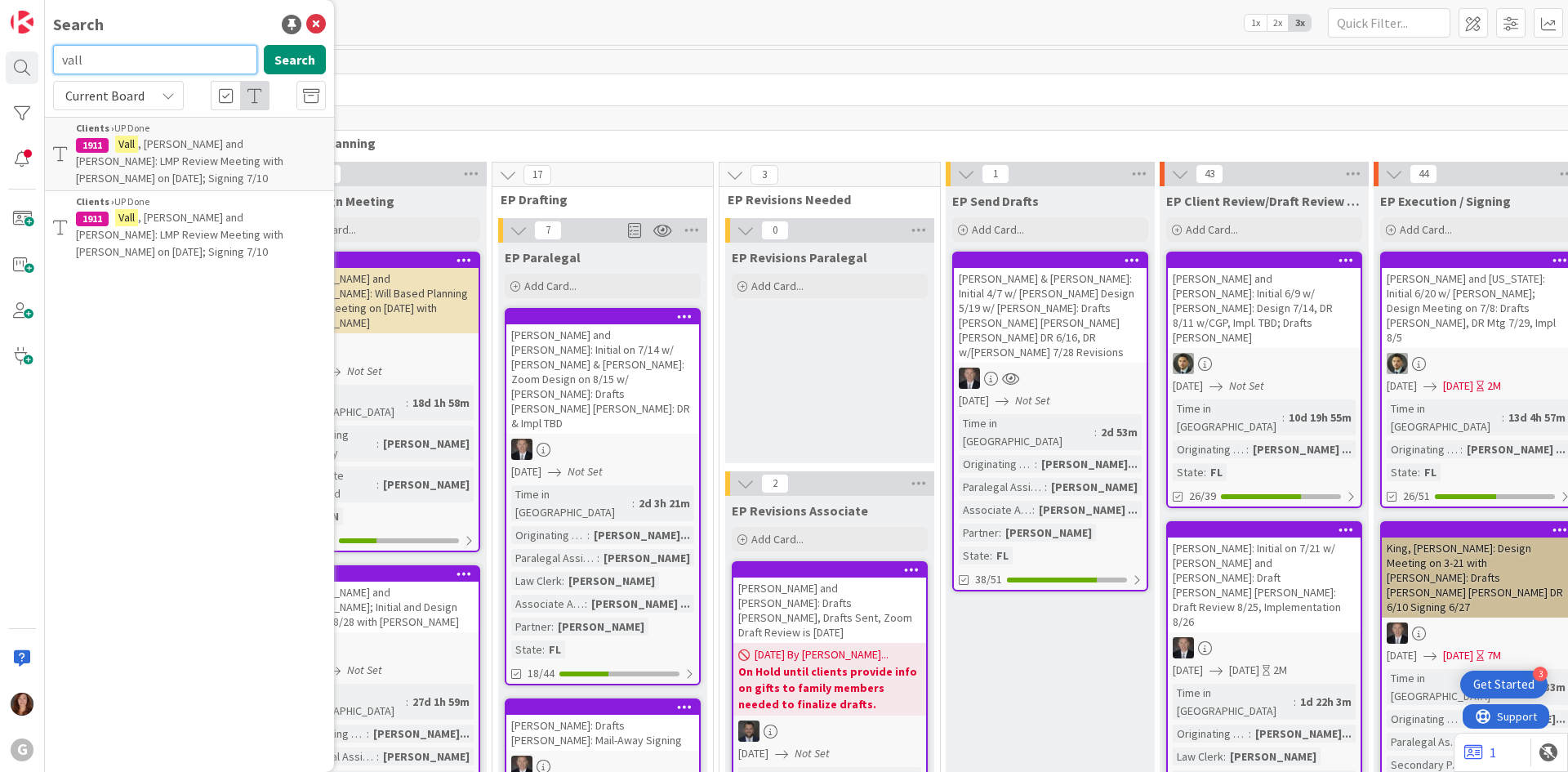
drag, startPoint x: 110, startPoint y: 61, endPoint x: 30, endPoint y: 47, distance: 81.2
click at [30, 47] on div "G Search vall Search Current Board Clients › UP Done 1911 [PERSON_NAME] and [PE…" at bounding box center [22, 386] width 45 height 772
type input "d"
type input "[PERSON_NAME]"
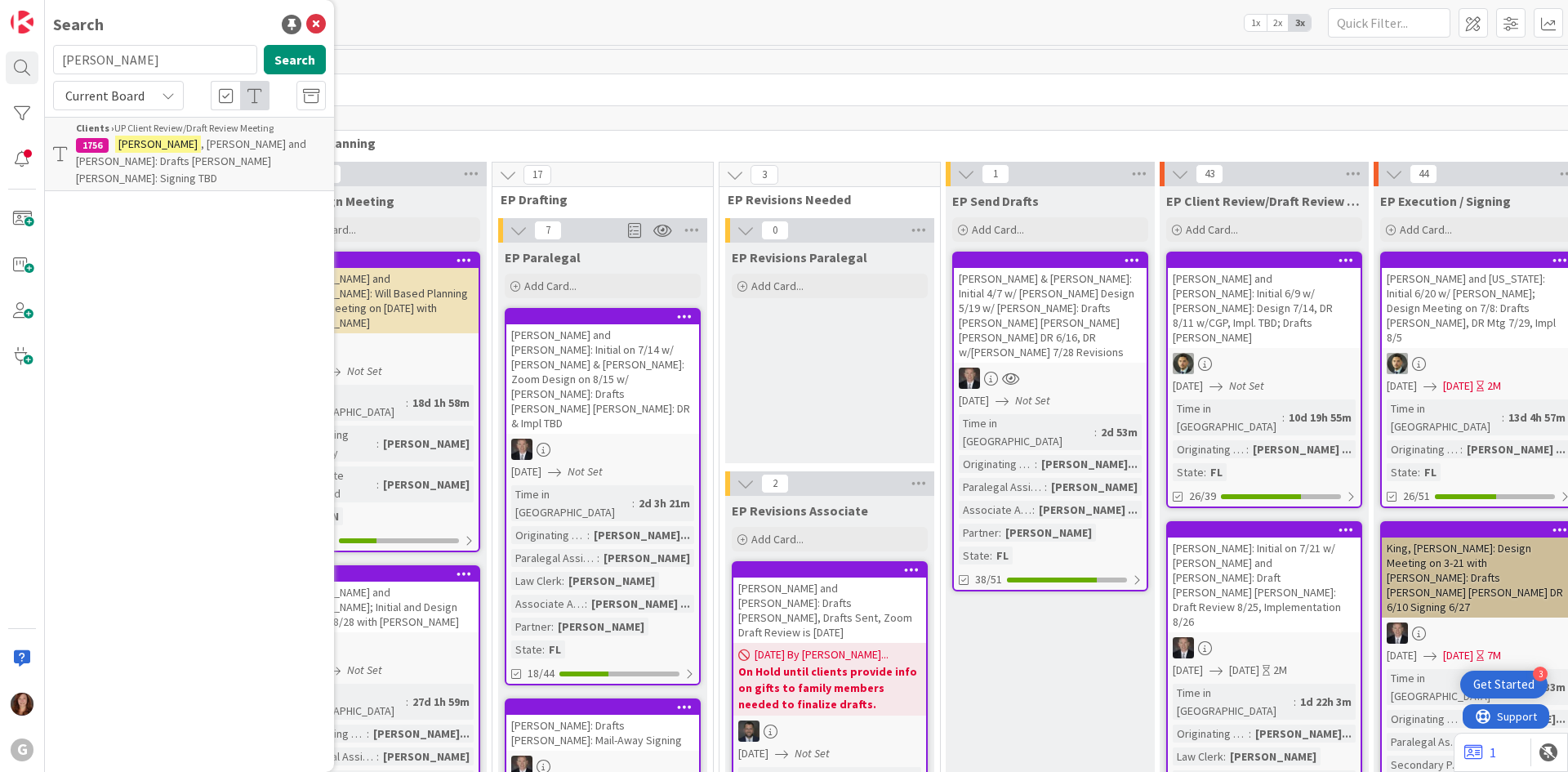
click at [217, 162] on p "[PERSON_NAME] and [PERSON_NAME]: Drafts [PERSON_NAME] [PERSON_NAME]: Signing TBD" at bounding box center [201, 161] width 250 height 52
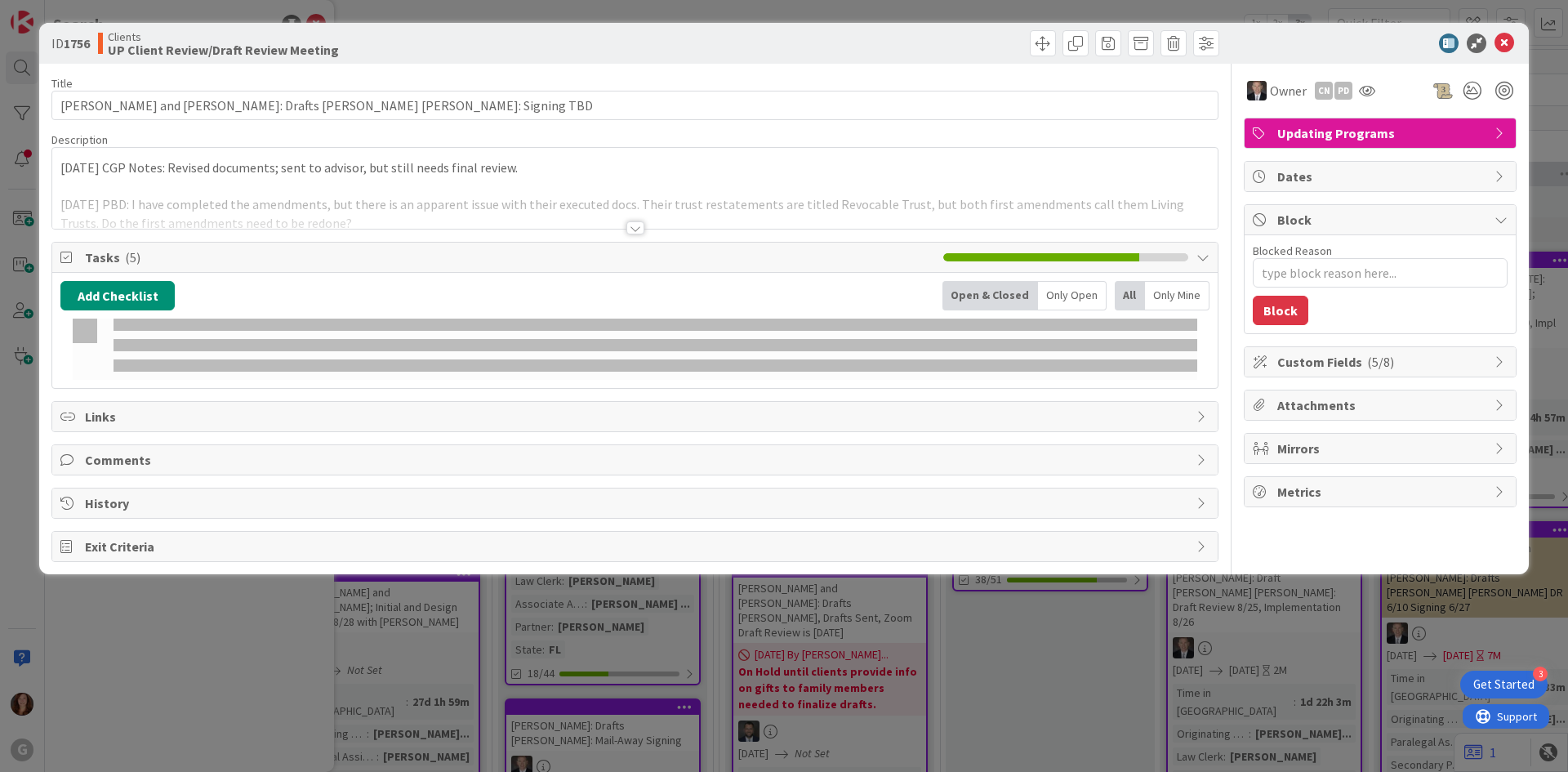
type textarea "x"
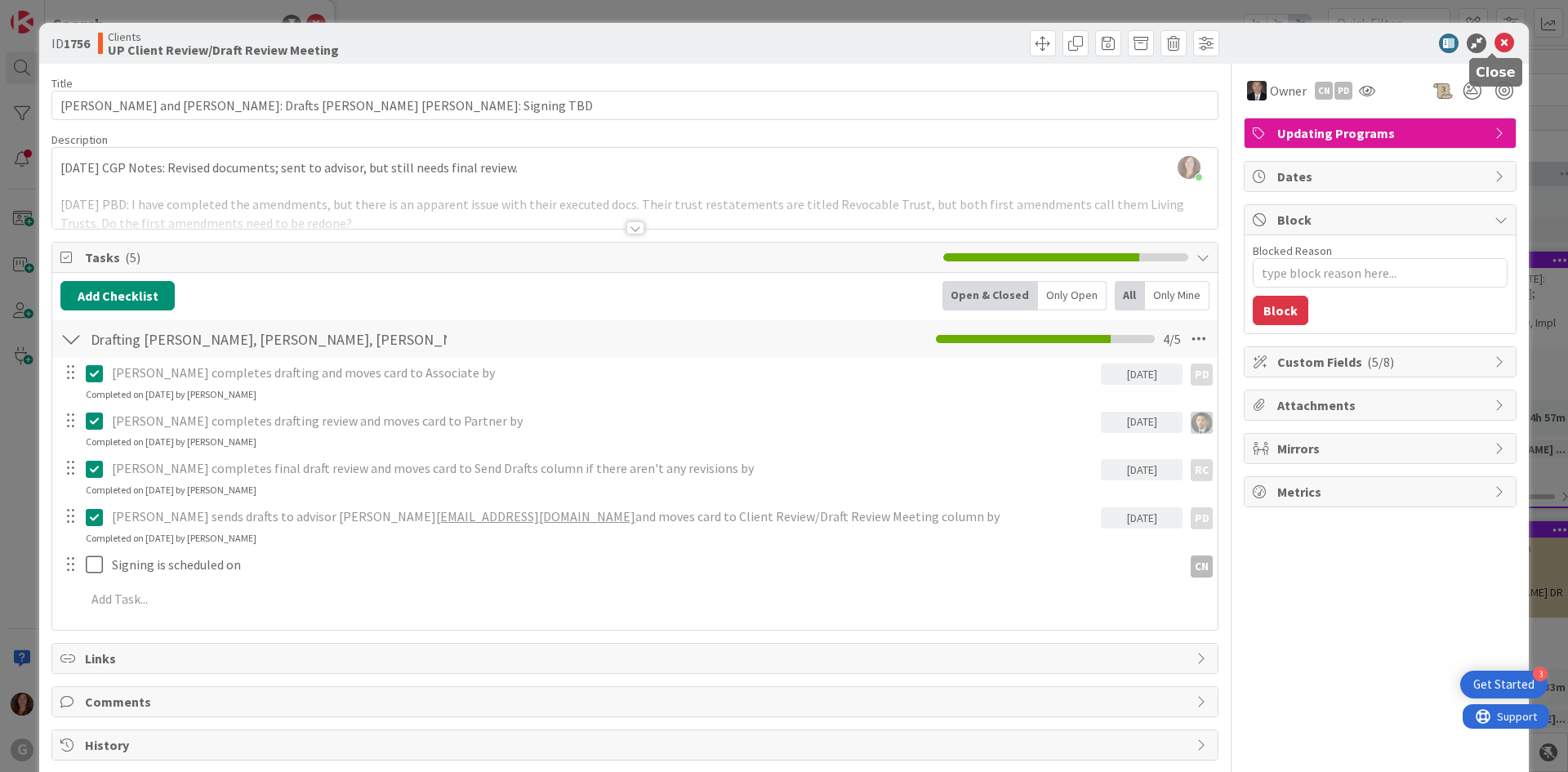
click at [1496, 47] on icon at bounding box center [1504, 43] width 20 height 20
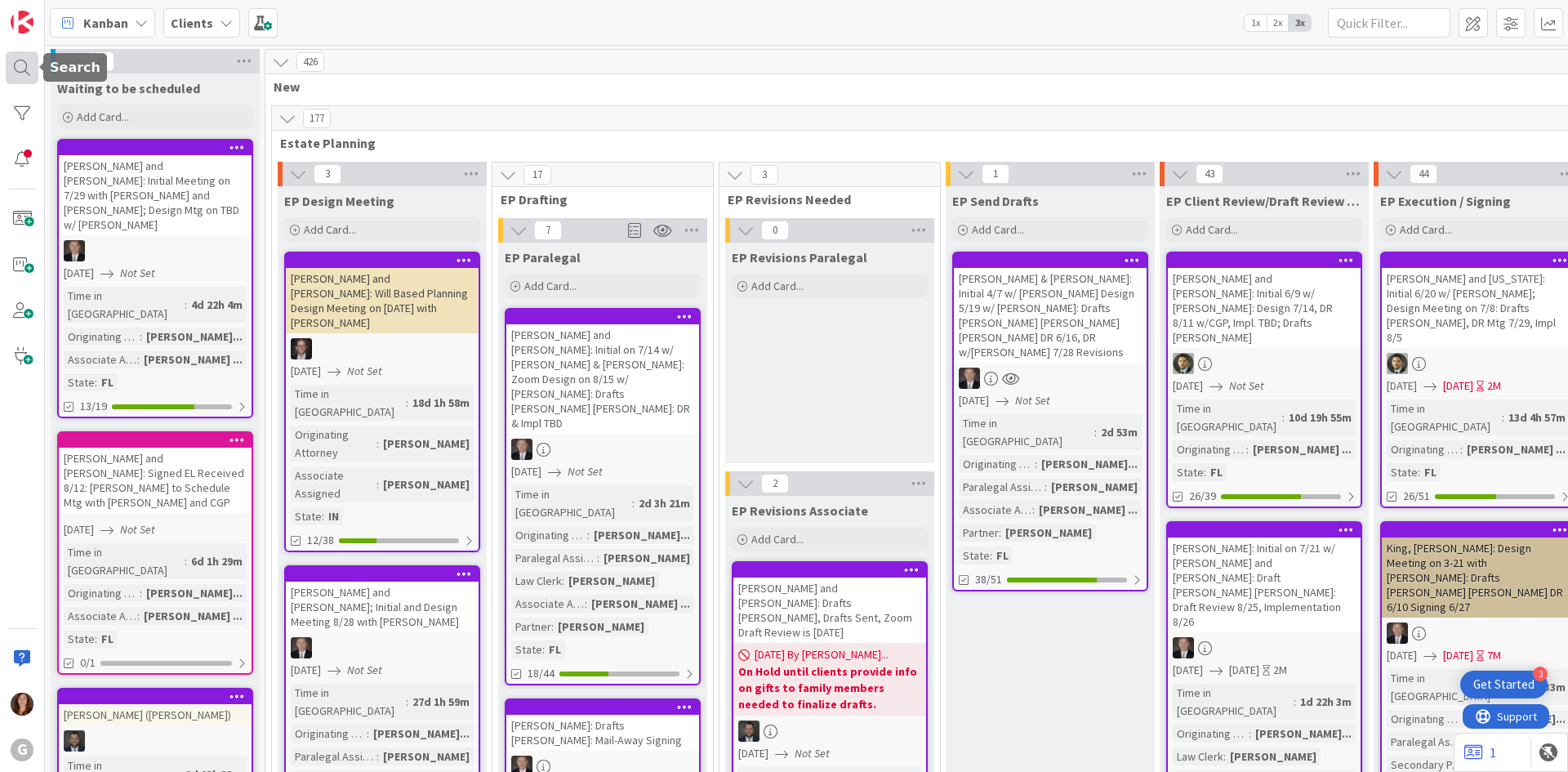
click at [19, 65] on div at bounding box center [22, 68] width 33 height 33
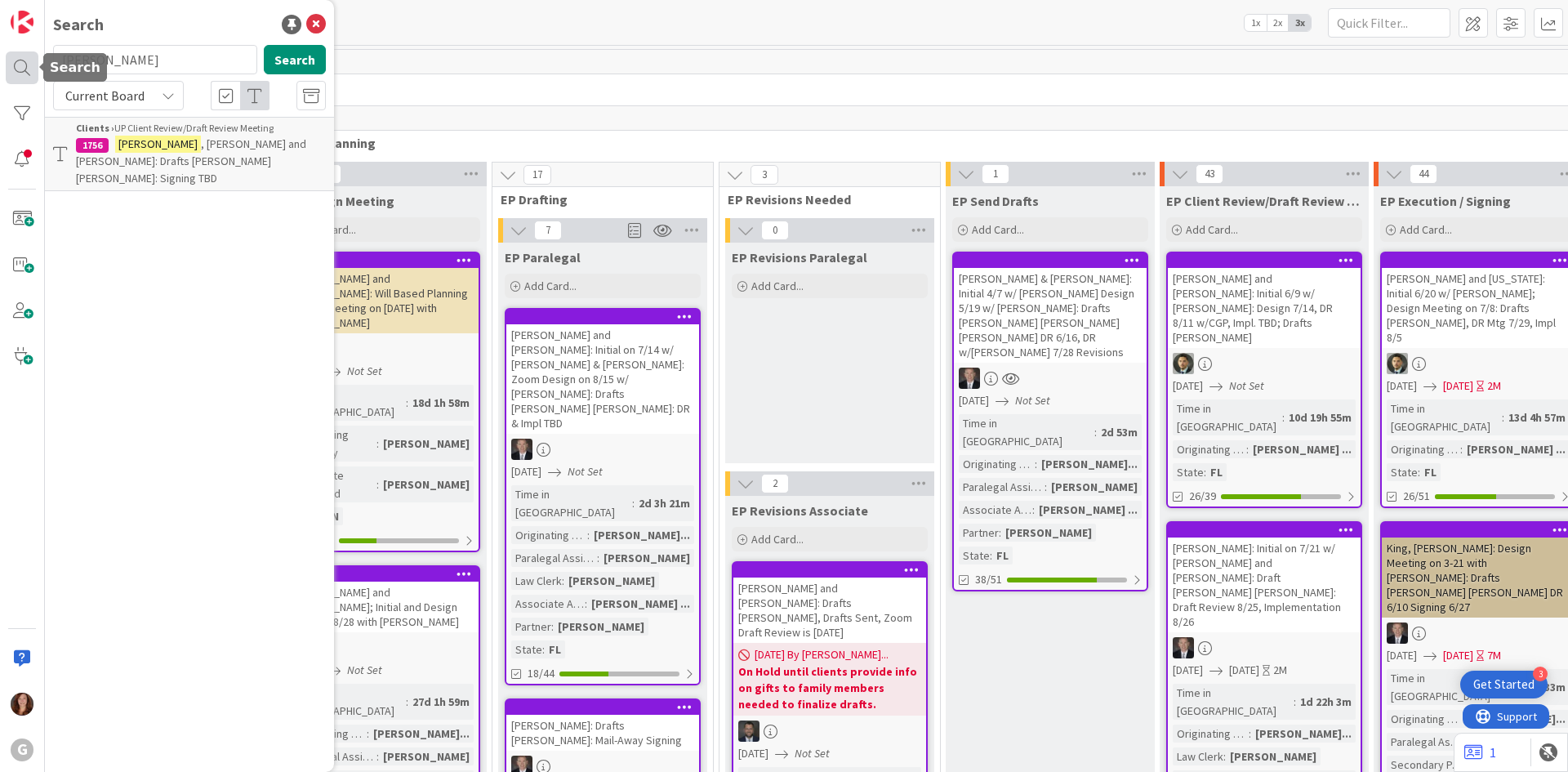
drag, startPoint x: 129, startPoint y: 57, endPoint x: 30, endPoint y: 61, distance: 99.1
click at [30, 61] on div "G Search [PERSON_NAME] Search Current Board Clients › UP Client Review/Draft Re…" at bounding box center [22, 386] width 45 height 772
type input "[PERSON_NAME]"
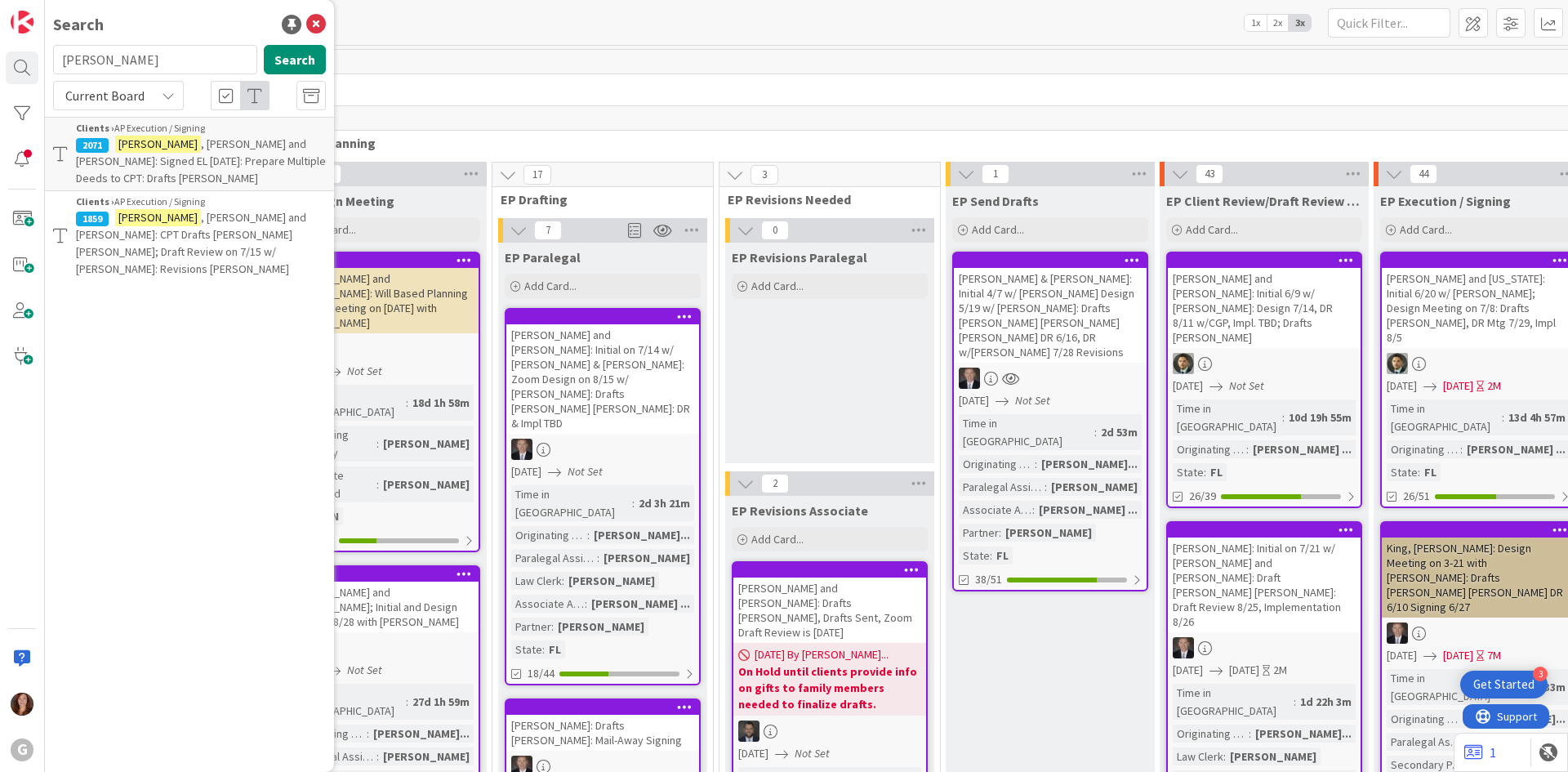
click at [241, 169] on p "[PERSON_NAME] and [PERSON_NAME]: Signed EL [DATE]: Prepare Multiple Deeds to CP…" at bounding box center [201, 161] width 250 height 52
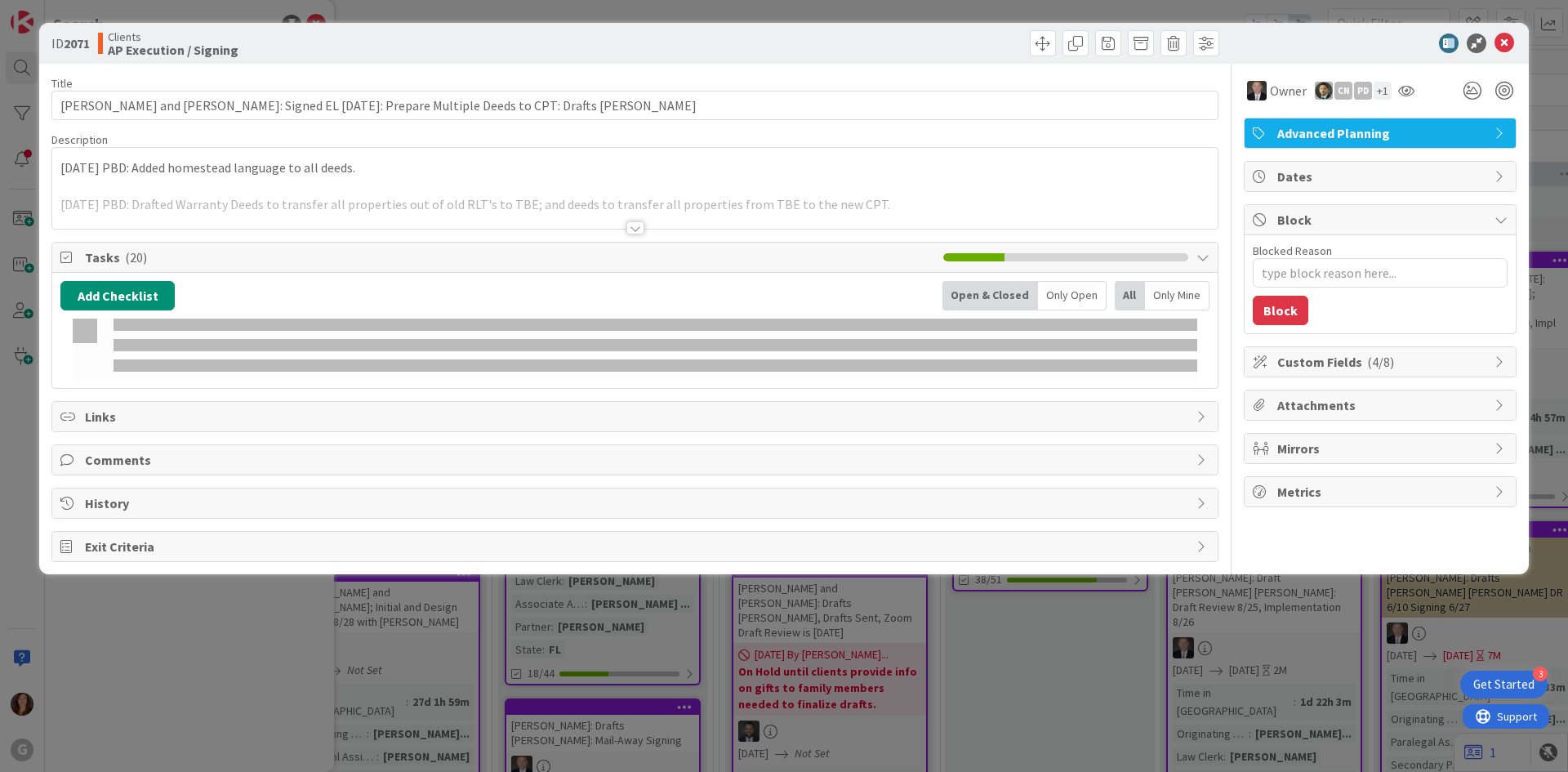
type textarea "x"
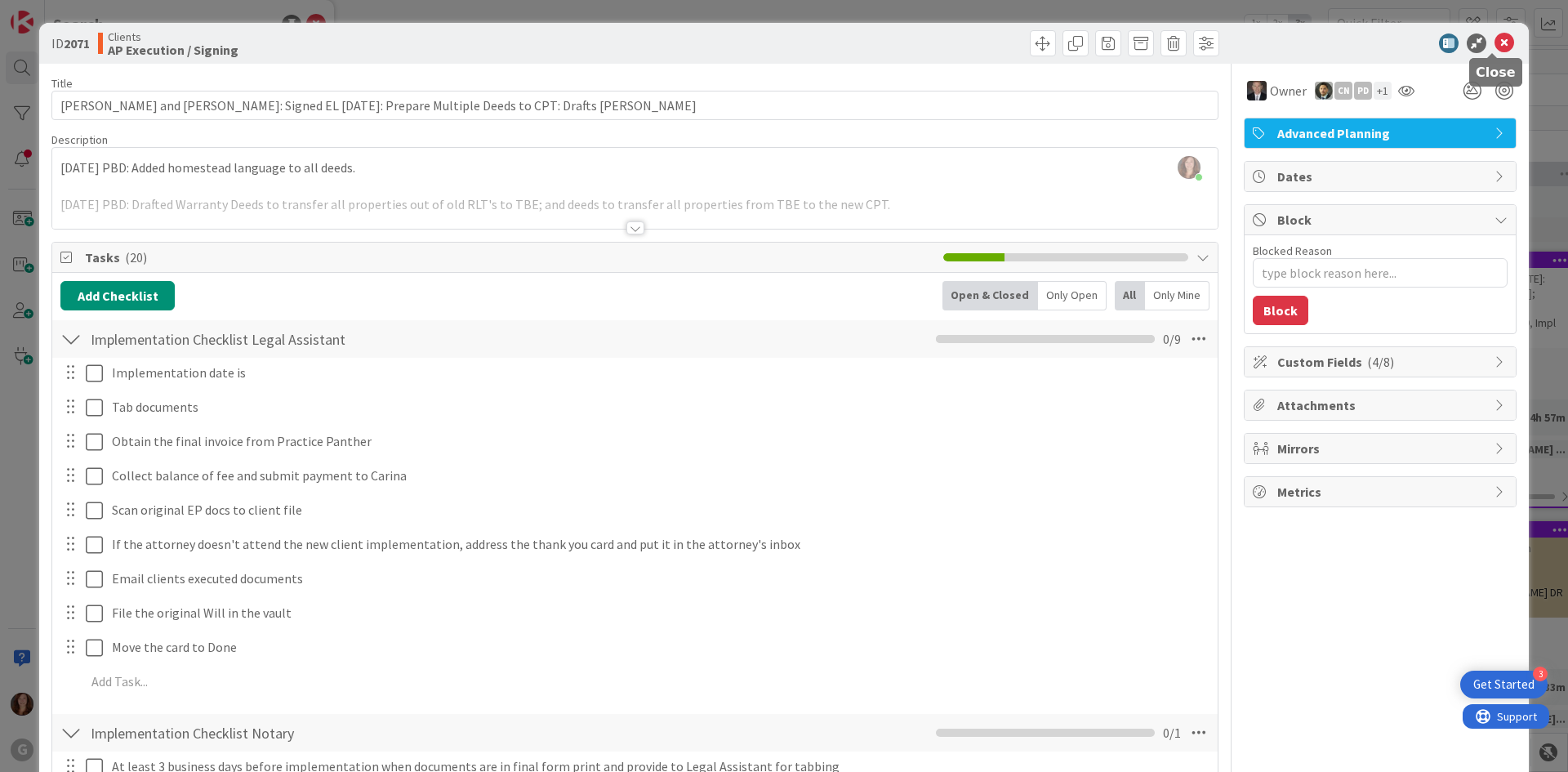
click at [1494, 39] on icon at bounding box center [1504, 43] width 20 height 20
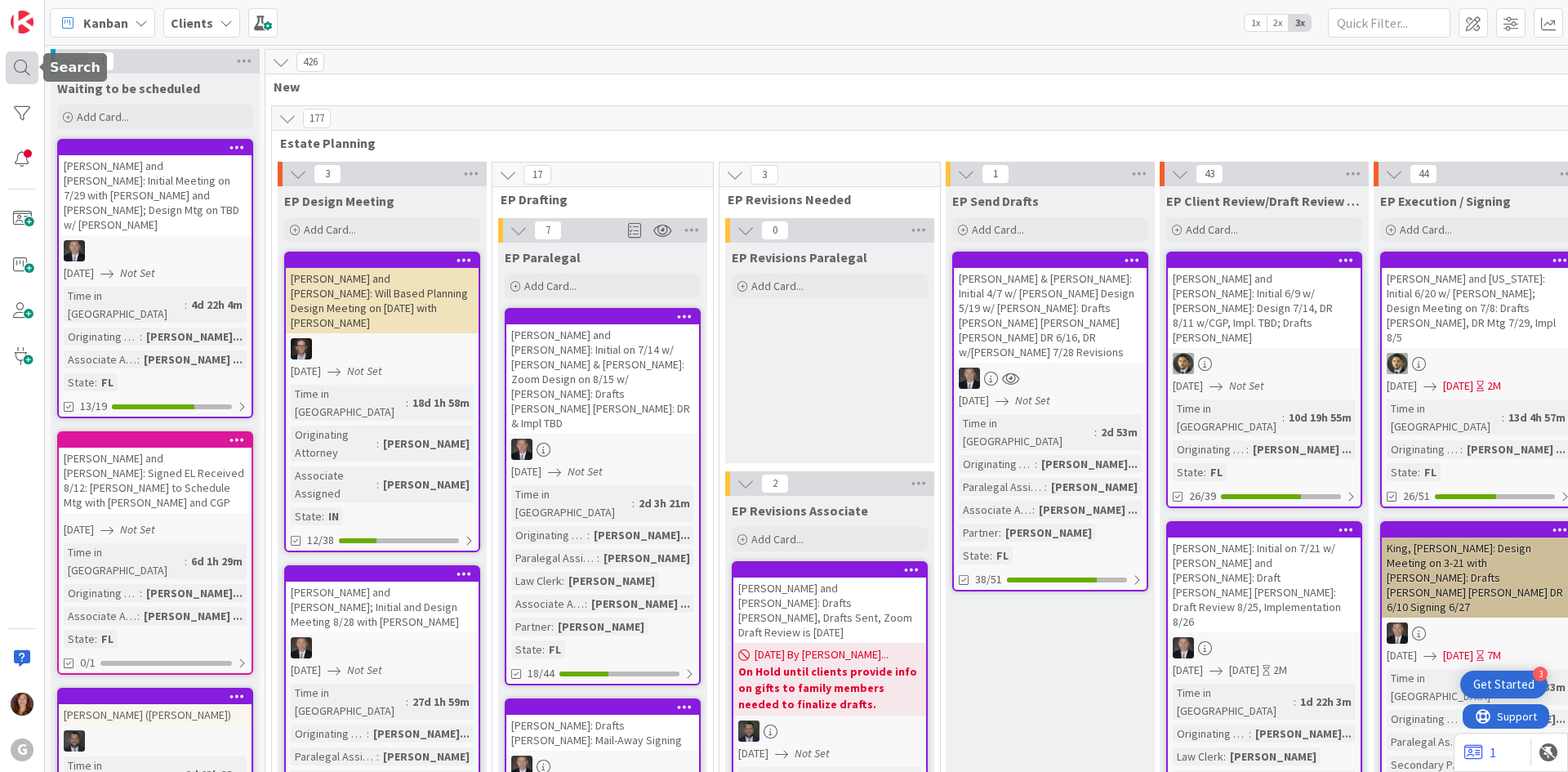
click at [8, 70] on div at bounding box center [22, 68] width 33 height 33
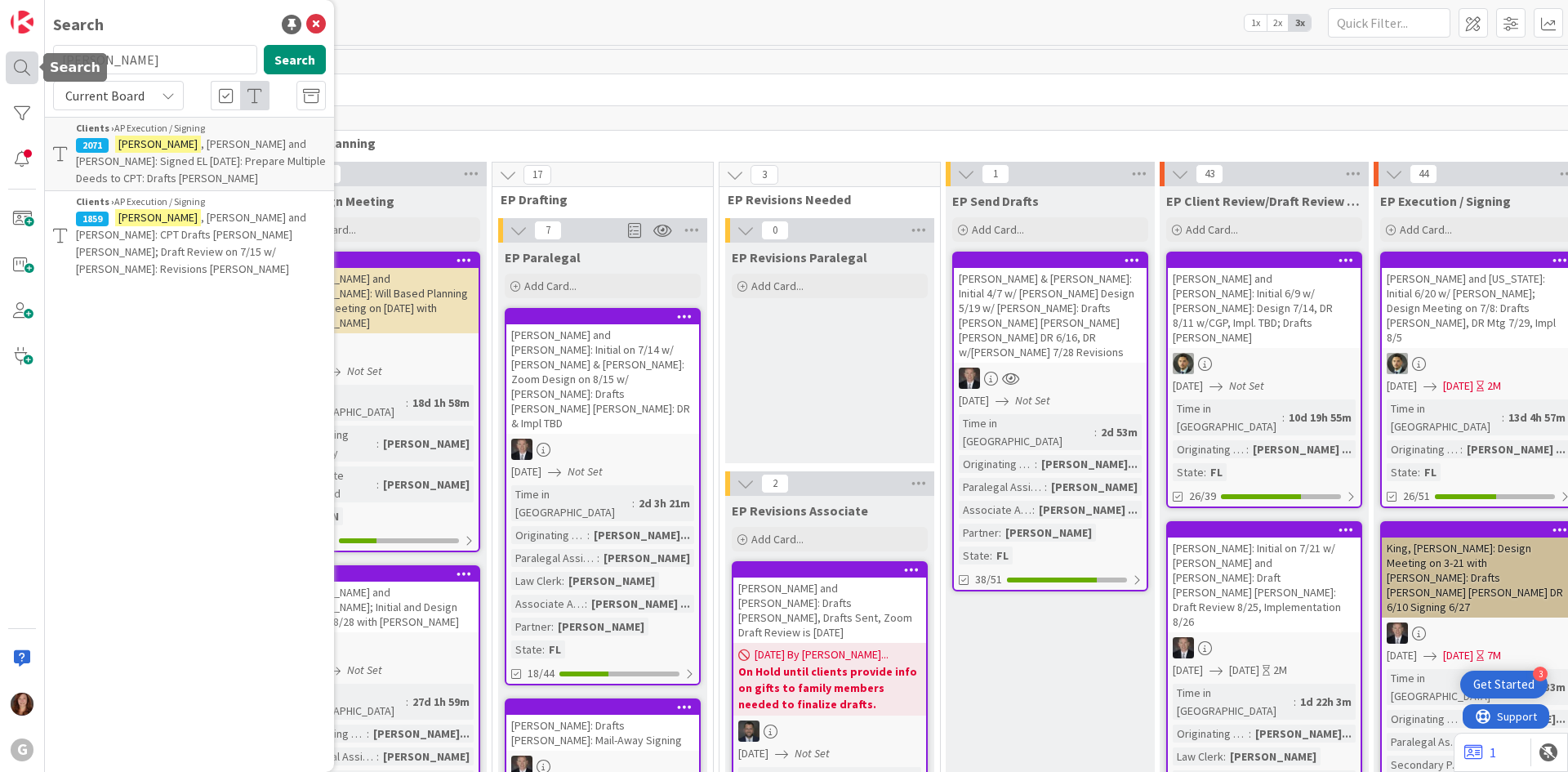
drag, startPoint x: 109, startPoint y: 58, endPoint x: 34, endPoint y: 54, distance: 75.1
click at [34, 54] on div "G Search [PERSON_NAME] Search Current Board Clients › AP Execution / Signing 20…" at bounding box center [22, 386] width 45 height 772
type input "[PERSON_NAME]"
click at [262, 155] on p "[PERSON_NAME] and [PERSON_NAME]: ILIT Drafts [PERSON_NAME] [PERSON_NAME]" at bounding box center [201, 161] width 250 height 52
type textarea "x"
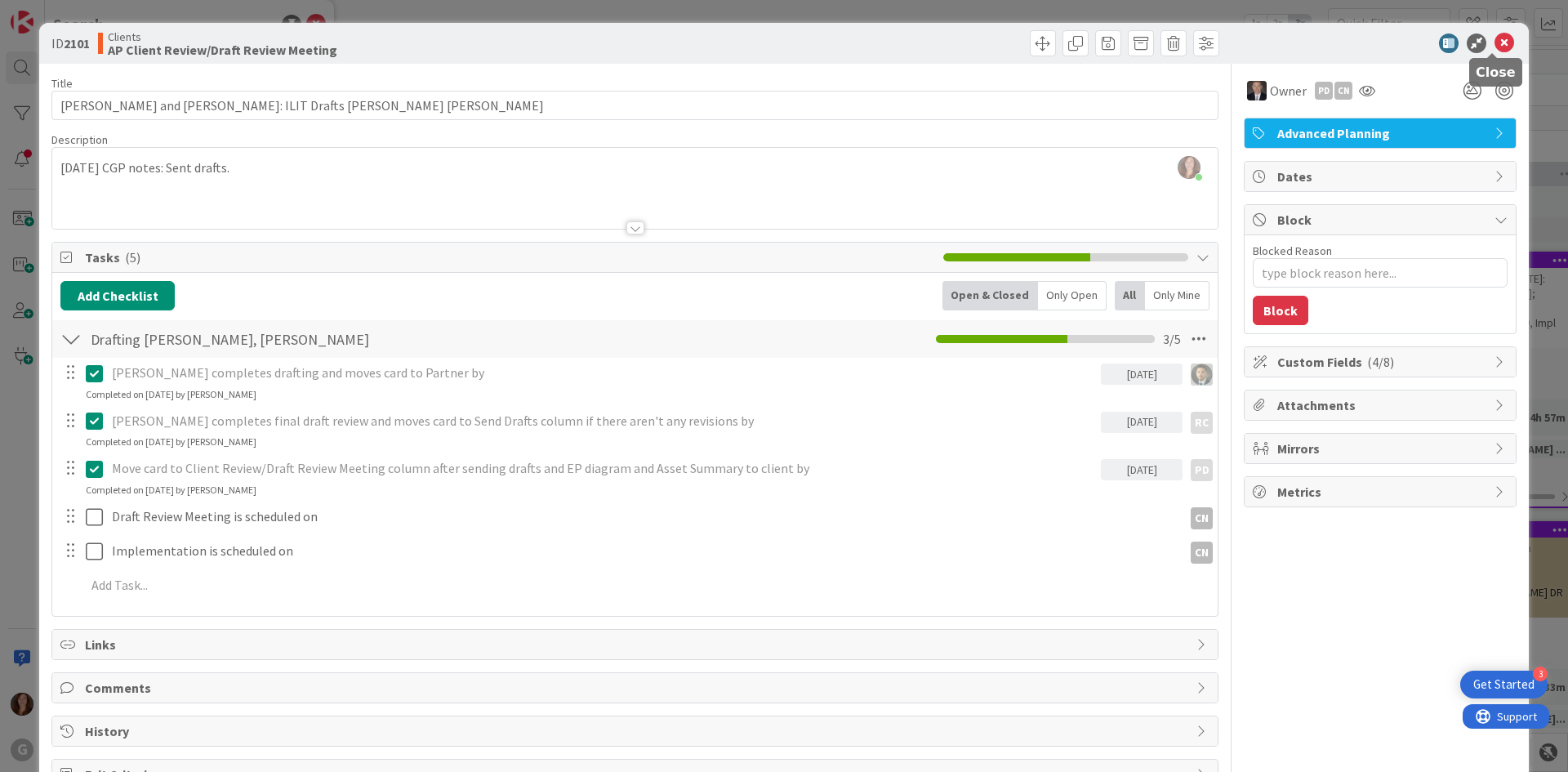
click at [1498, 41] on icon at bounding box center [1504, 43] width 20 height 20
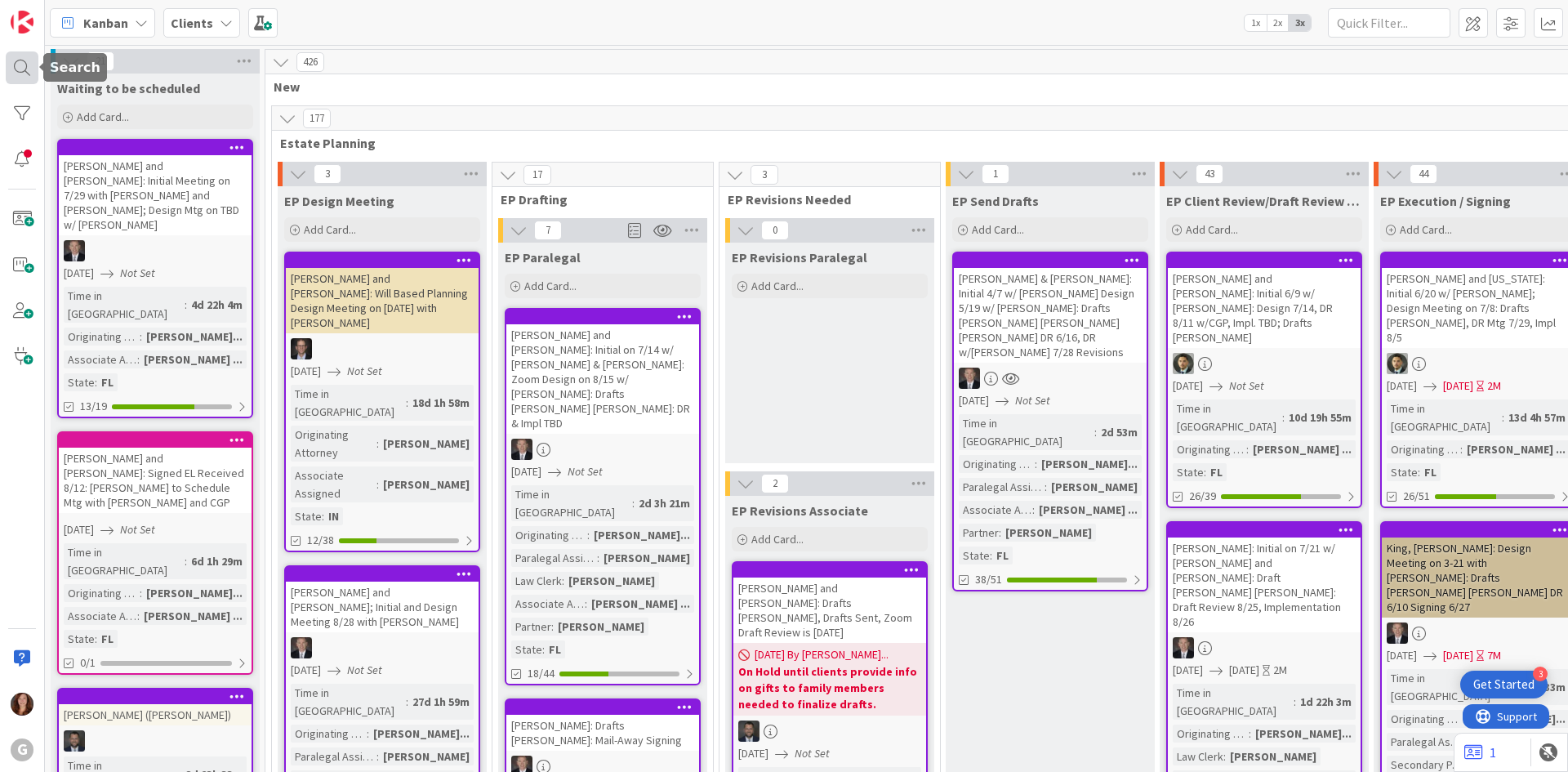
click at [30, 74] on div at bounding box center [22, 68] width 33 height 33
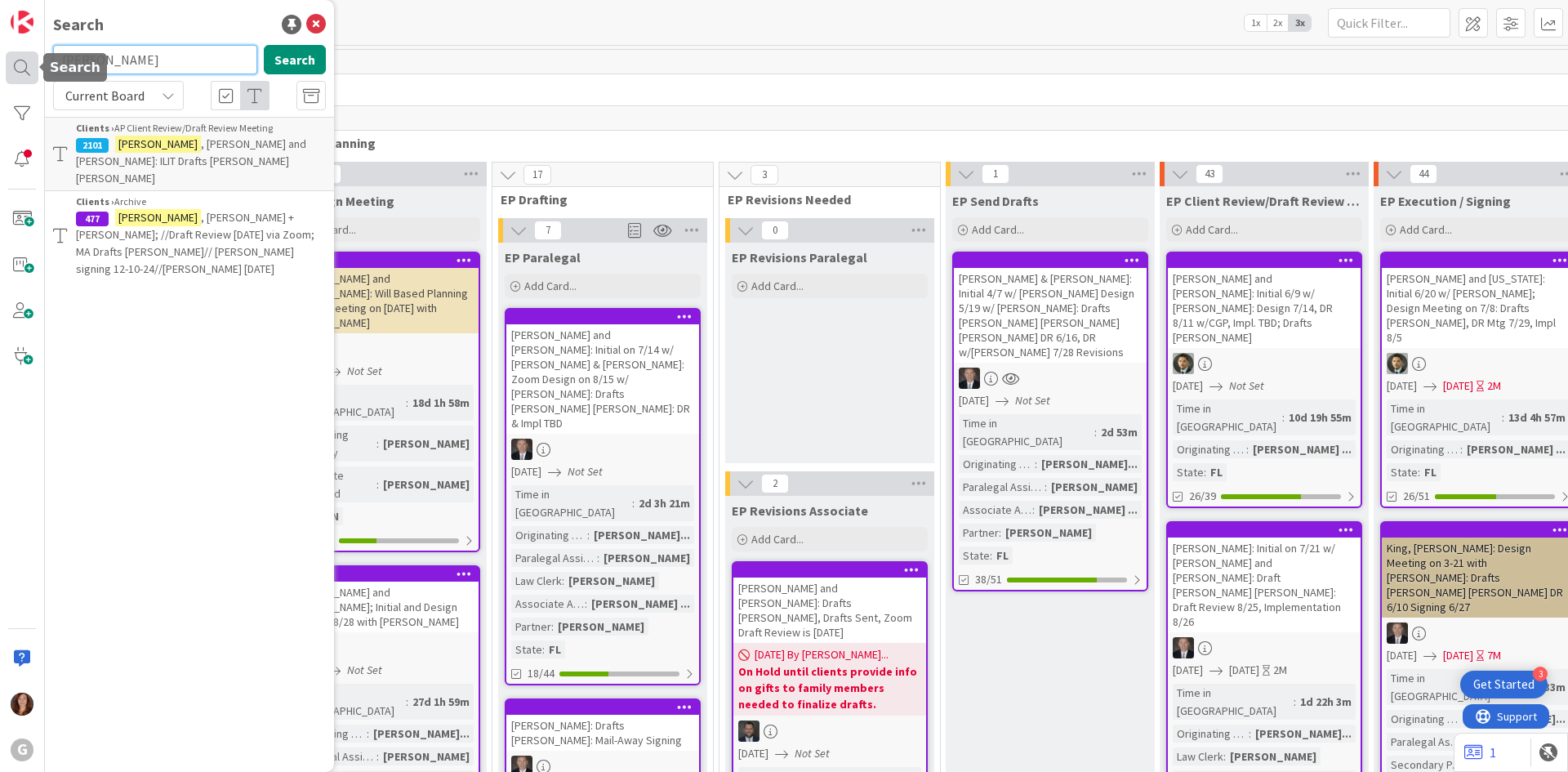
drag, startPoint x: 116, startPoint y: 61, endPoint x: 26, endPoint y: 69, distance: 90.4
click at [26, 69] on div "G Search [PERSON_NAME] Search Current Board Clients › AP Client Review/Draft Re…" at bounding box center [22, 386] width 45 height 772
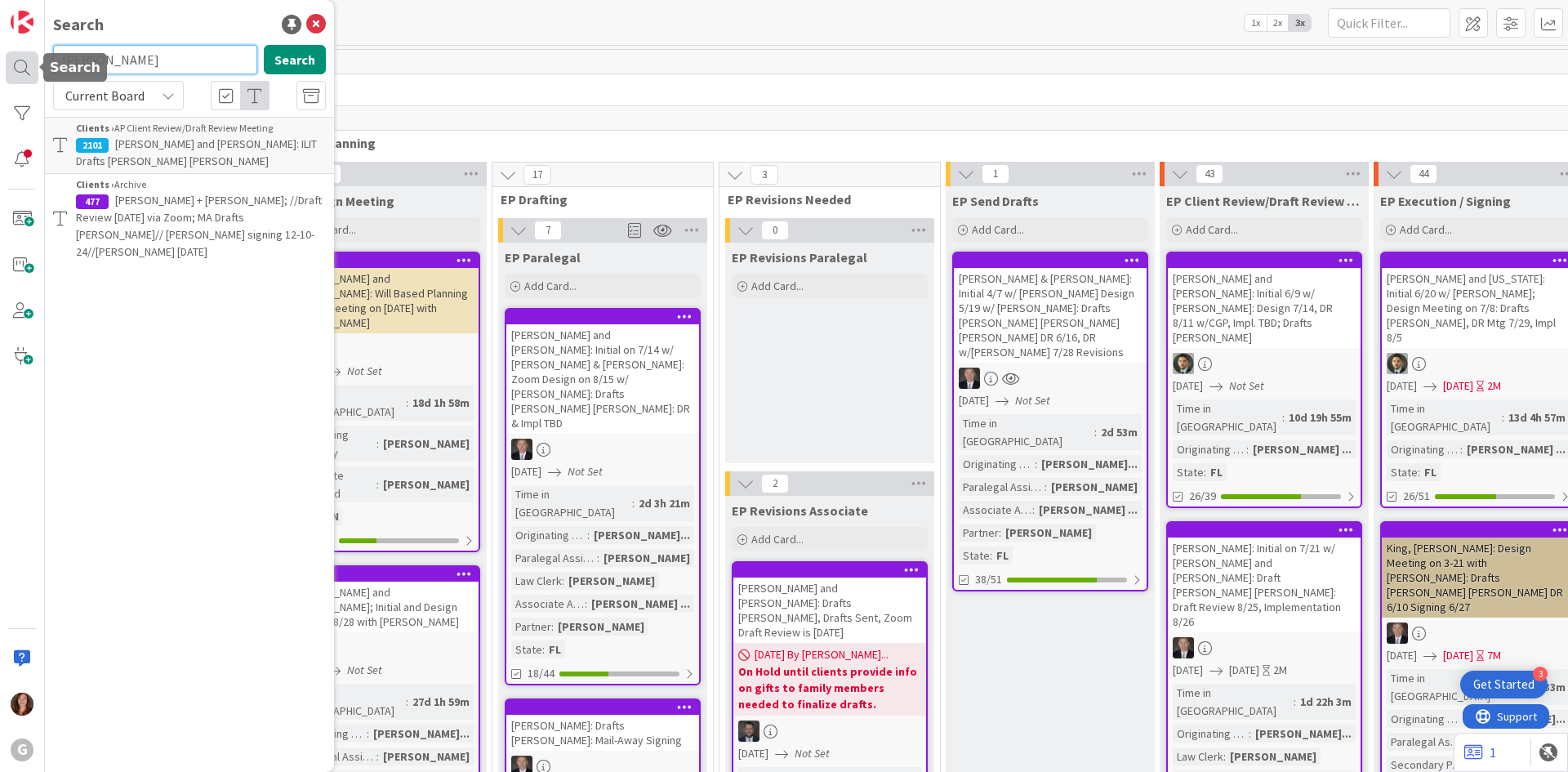
type input "[PERSON_NAME]"
